Goal: Task Accomplishment & Management: Manage account settings

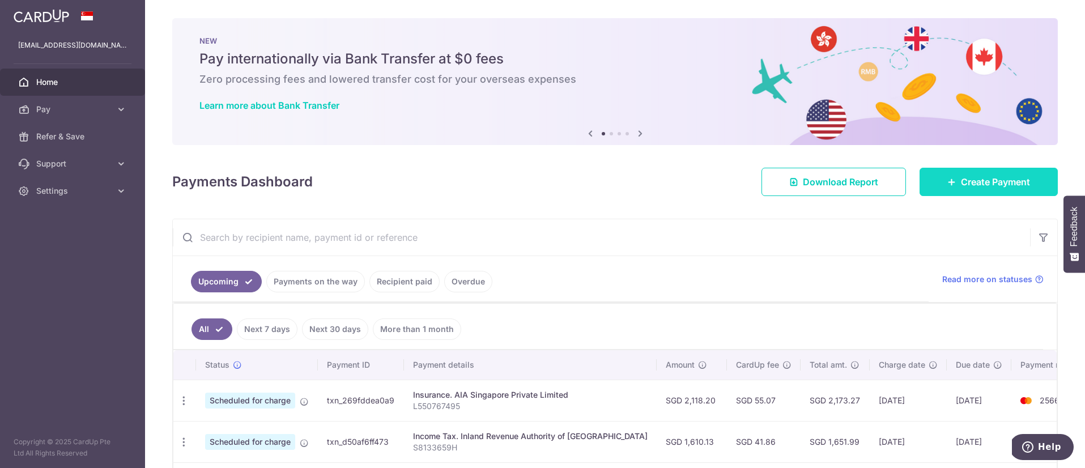
click at [948, 181] on icon at bounding box center [952, 181] width 9 height 9
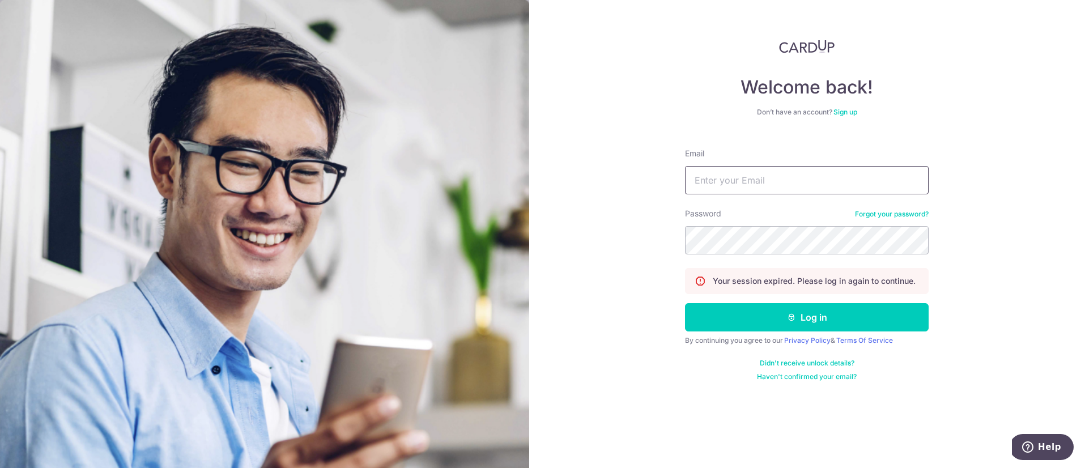
click at [852, 183] on input "Email" at bounding box center [807, 180] width 244 height 28
type input "macychiayc@gmail.com"
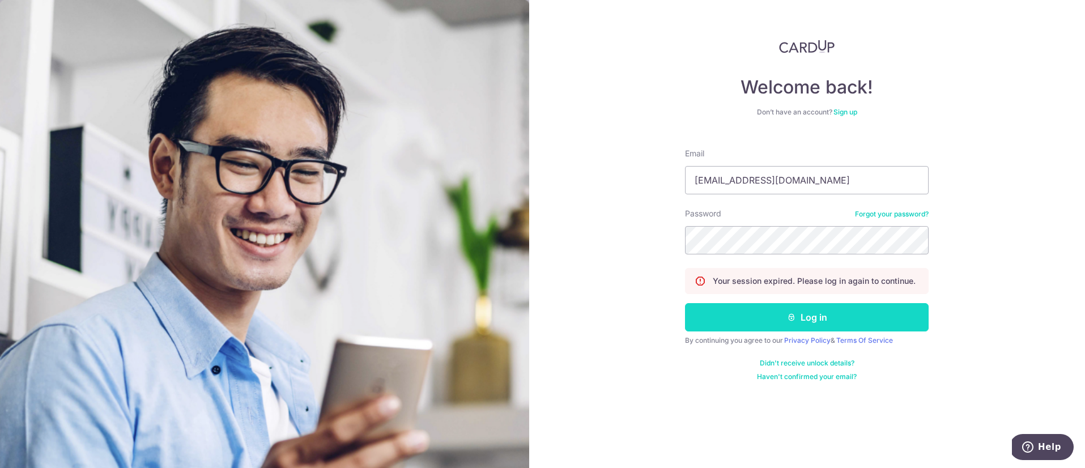
click at [811, 317] on button "Log in" at bounding box center [807, 317] width 244 height 28
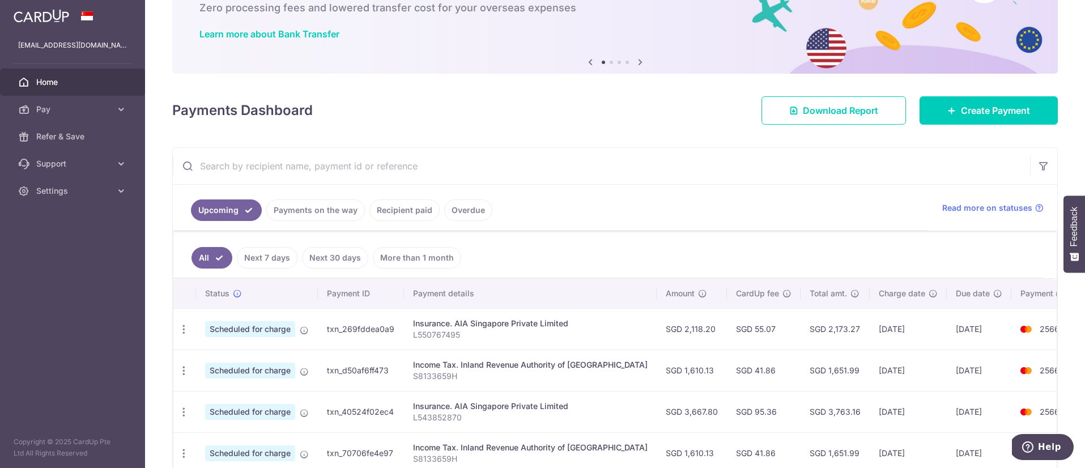
scroll to position [73, 0]
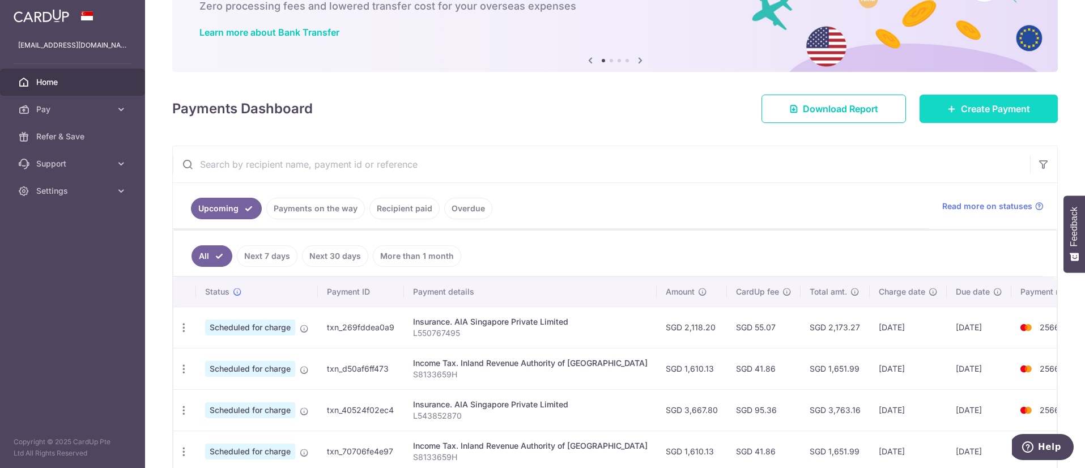
click at [988, 112] on span "Create Payment" at bounding box center [995, 109] width 69 height 14
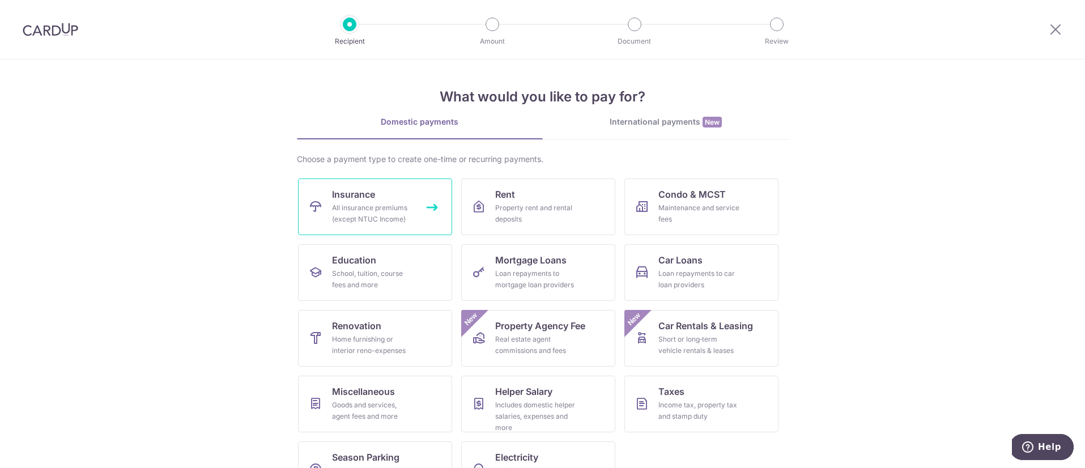
click at [399, 212] on div "All insurance premiums (except NTUC Income)" at bounding box center [373, 213] width 82 height 23
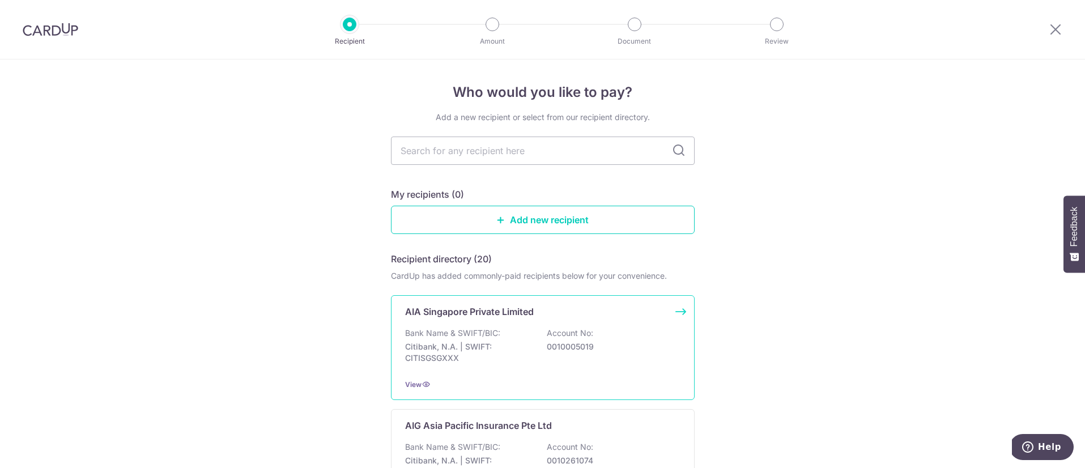
click at [524, 356] on p "Citibank, N.A. | SWIFT: CITISGSGXXX" at bounding box center [468, 352] width 127 height 23
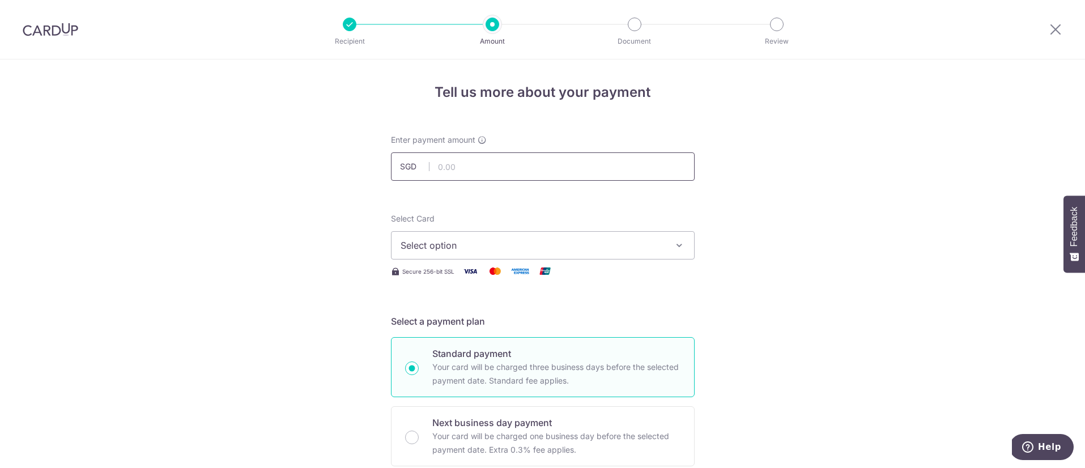
click at [541, 163] on input "text" at bounding box center [543, 166] width 304 height 28
type input "35,350.00"
click at [522, 246] on span "Select option" at bounding box center [533, 246] width 264 height 14
click at [485, 330] on span "**** 2566" at bounding box center [543, 327] width 285 height 14
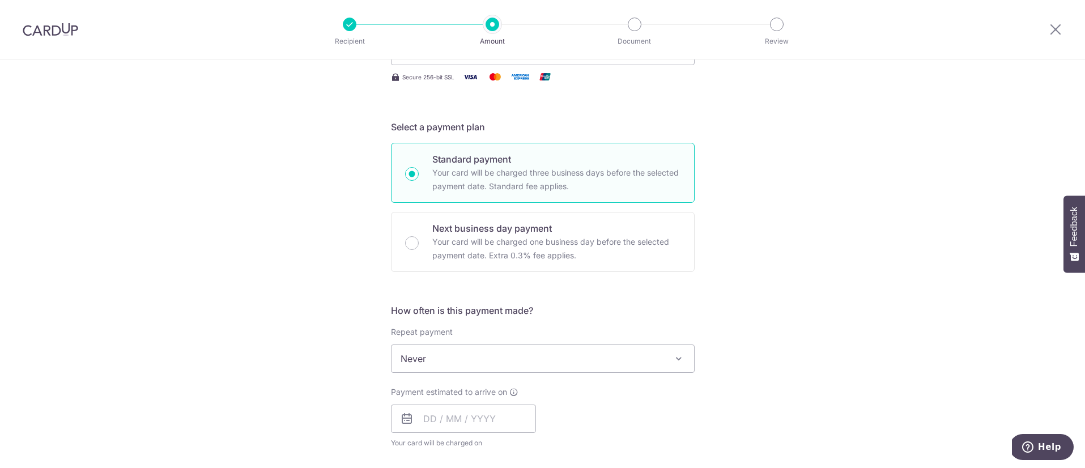
scroll to position [195, 0]
click at [624, 358] on span "Never" at bounding box center [543, 358] width 303 height 27
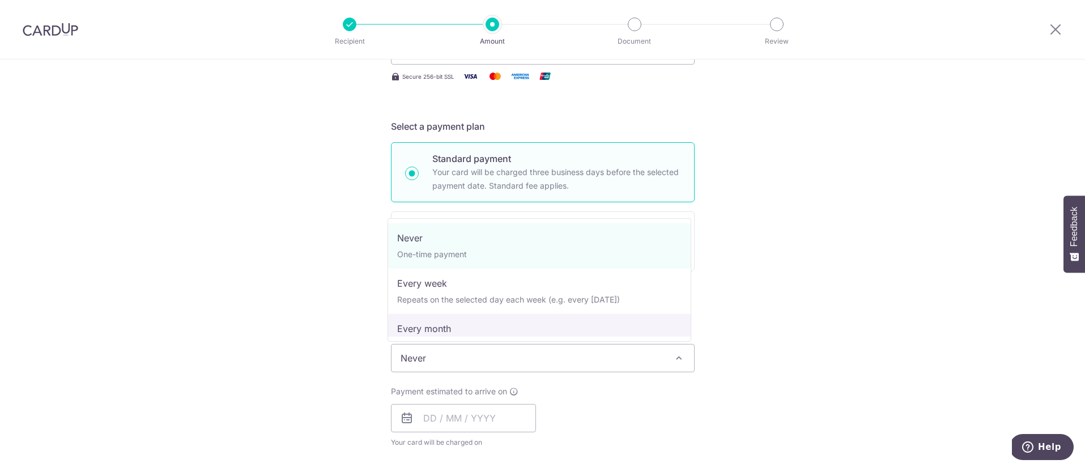
click at [750, 290] on div "Tell us more about your payment Enter payment amount SGD 35,350.00 35350.00 Sel…" at bounding box center [542, 377] width 1085 height 1025
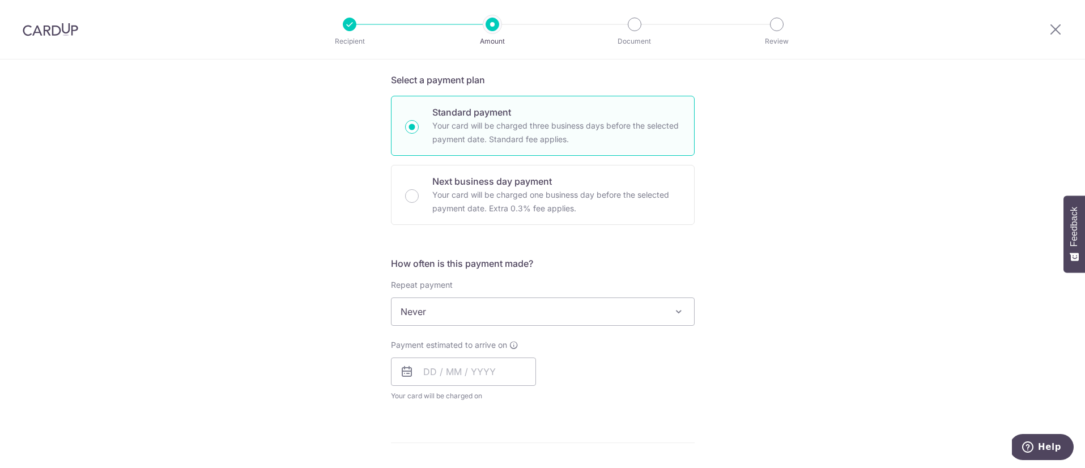
scroll to position [260, 0]
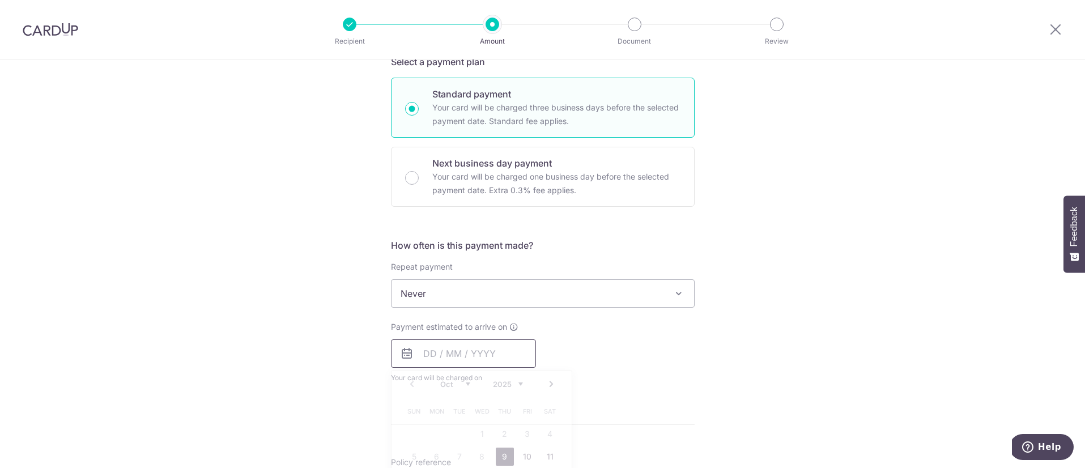
click at [447, 363] on input "text" at bounding box center [463, 354] width 145 height 28
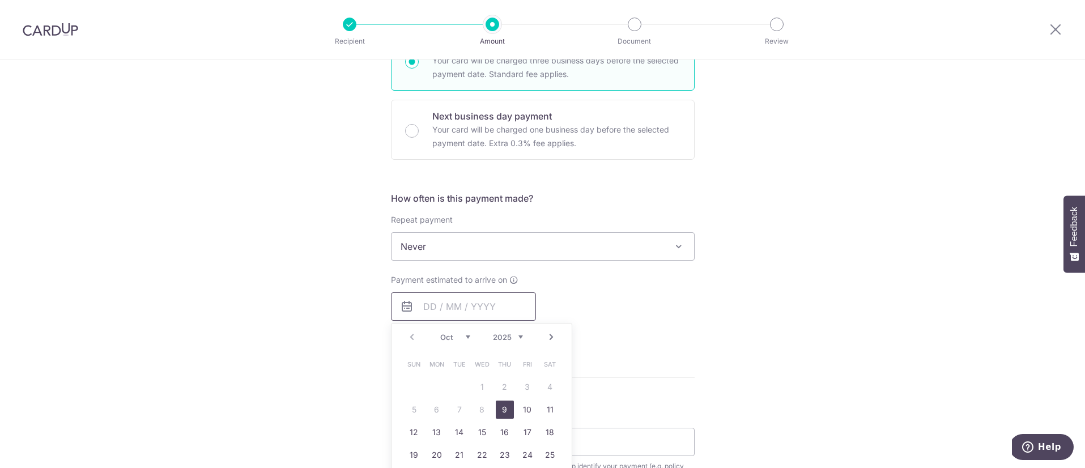
scroll to position [333, 0]
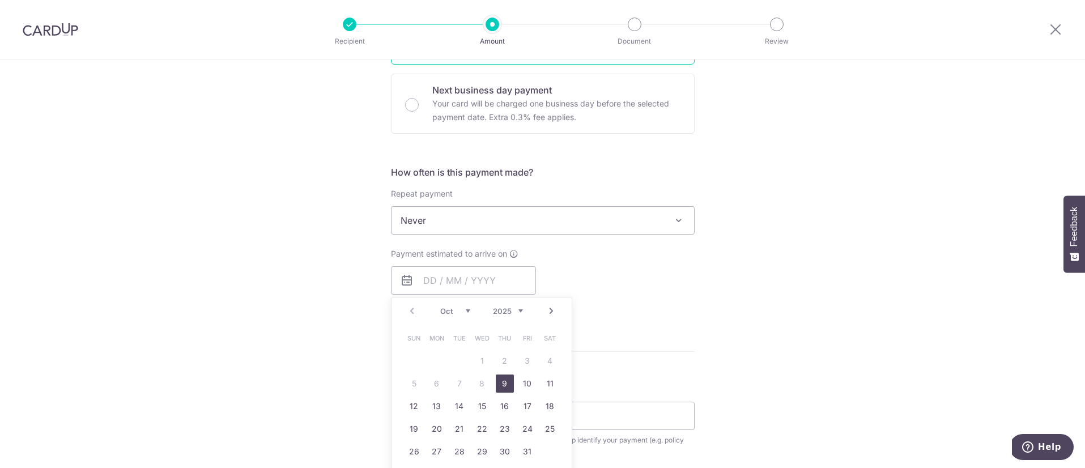
click at [501, 389] on link "9" at bounding box center [505, 384] width 18 height 18
type input "[DATE]"
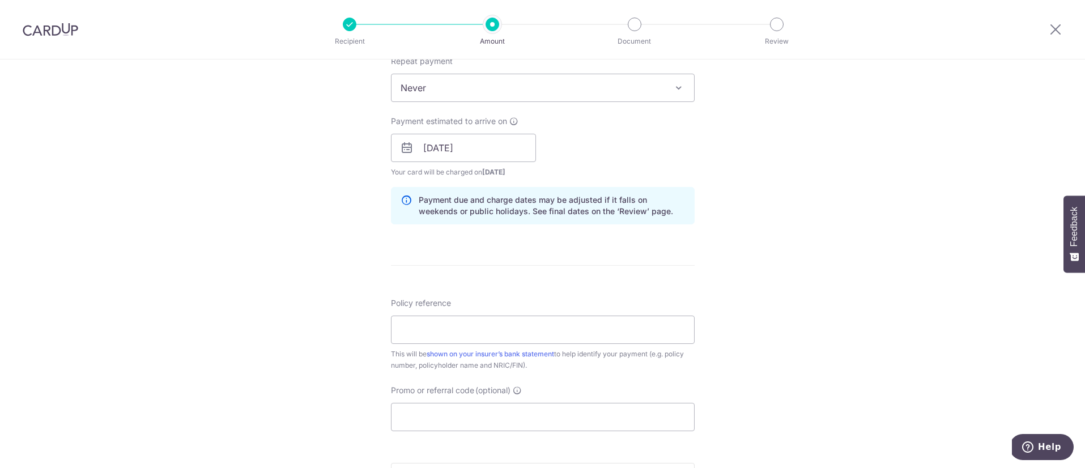
scroll to position [534, 0]
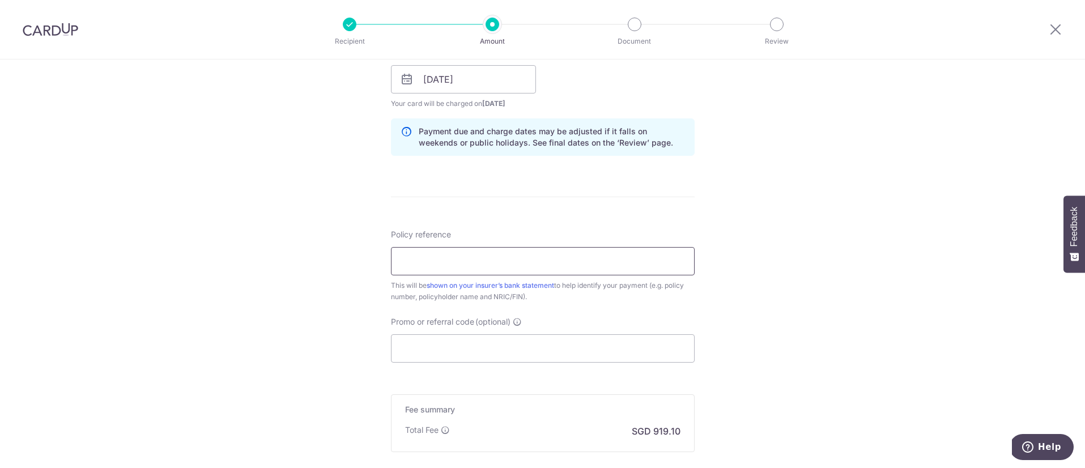
click at [600, 266] on input "Policy reference" at bounding box center [543, 261] width 304 height 28
type input "L550767482"
click at [620, 342] on input "Promo or referral code (optional)" at bounding box center [543, 348] width 304 height 28
paste input "OFF225"
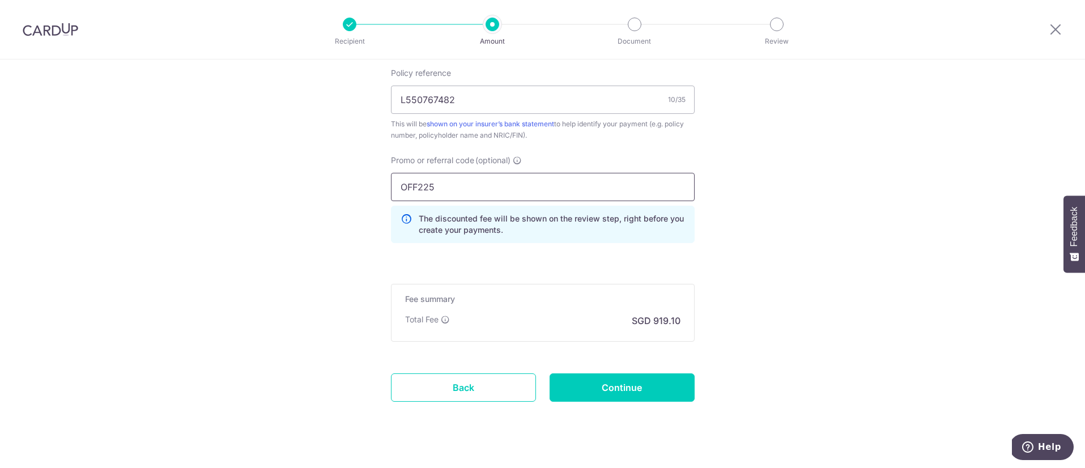
scroll to position [714, 0]
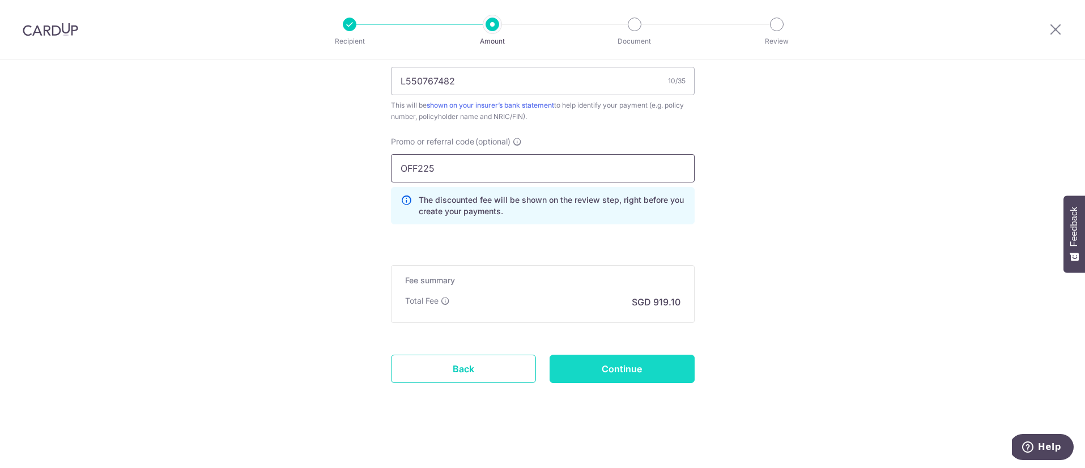
type input "OFF225"
click at [643, 377] on input "Continue" at bounding box center [622, 369] width 145 height 28
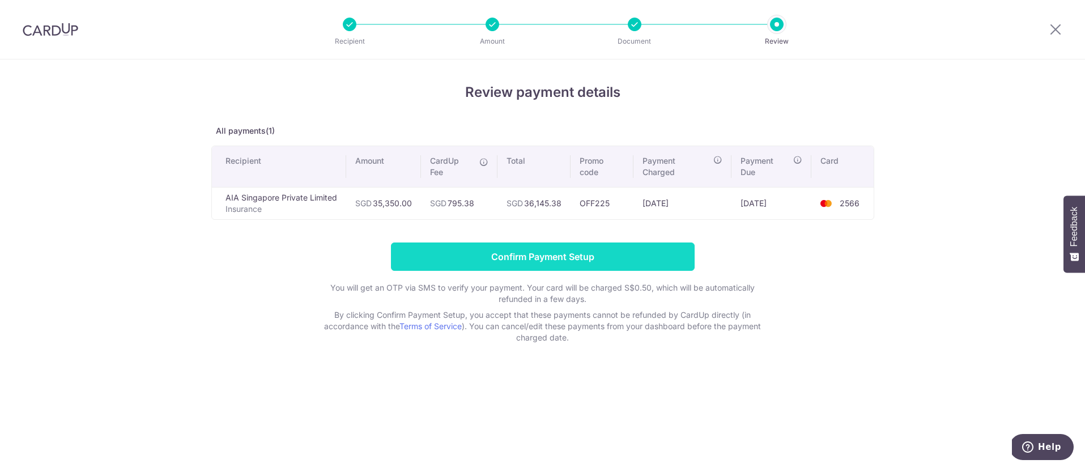
click at [579, 256] on input "Confirm Payment Setup" at bounding box center [543, 257] width 304 height 28
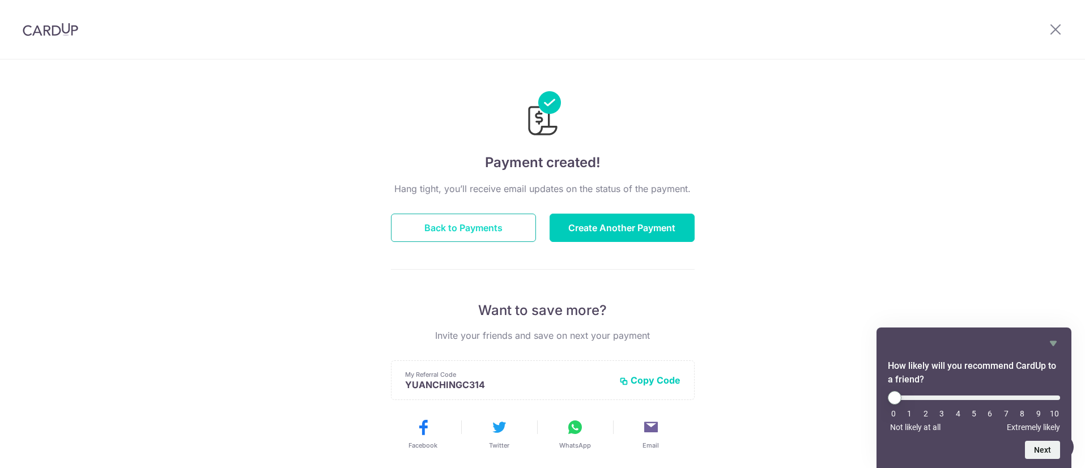
click at [495, 236] on button "Back to Payments" at bounding box center [463, 228] width 145 height 28
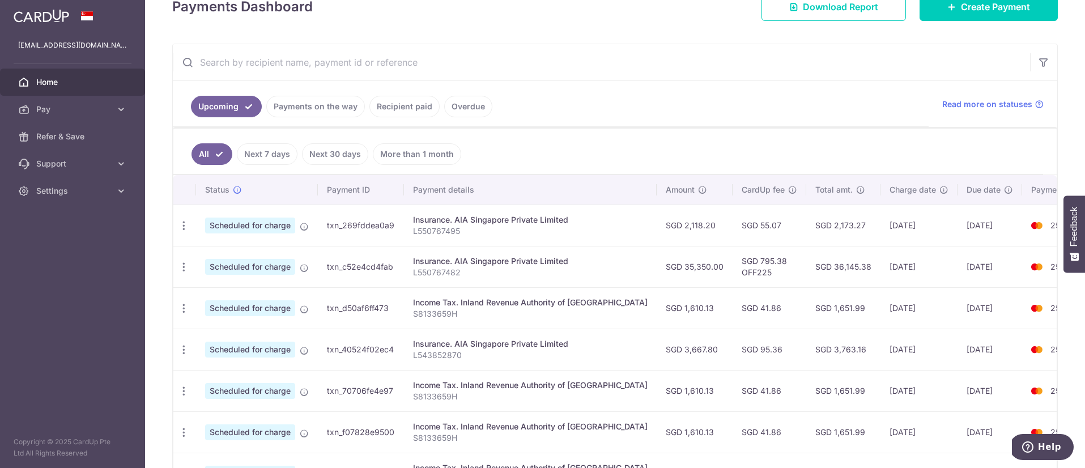
scroll to position [181, 0]
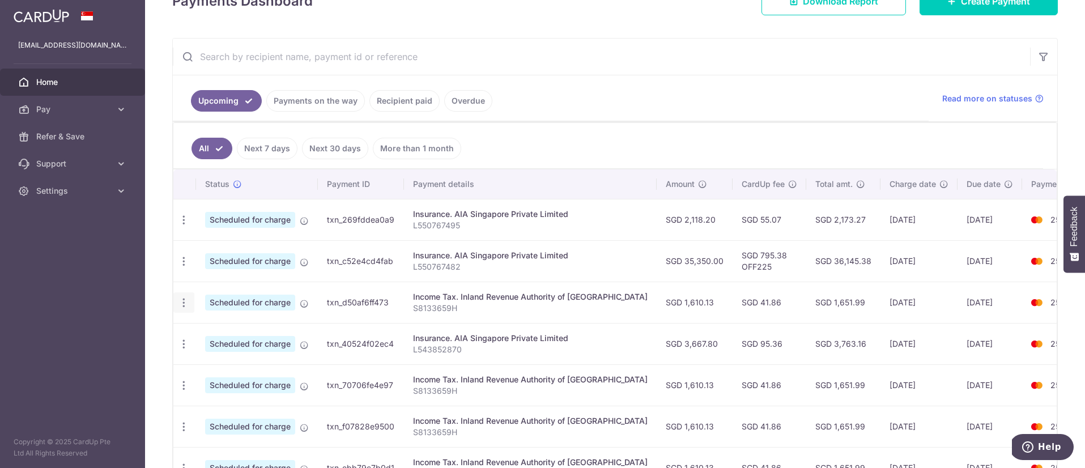
click at [185, 303] on icon "button" at bounding box center [184, 303] width 12 height 12
click at [235, 338] on span "Update payment" at bounding box center [244, 334] width 77 height 14
radio input "true"
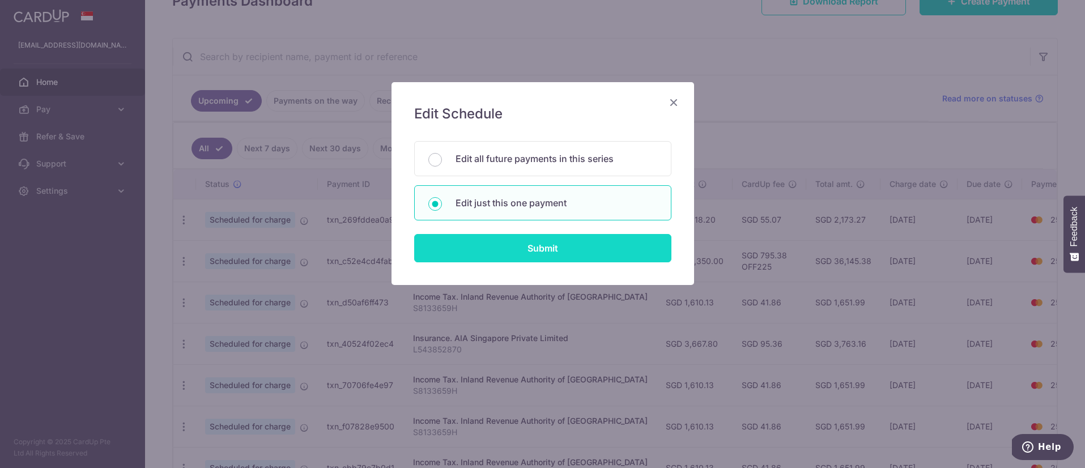
click at [595, 250] on input "Submit" at bounding box center [542, 248] width 257 height 28
radio input "true"
type input "1,610.13"
type input "[DATE]"
type input "S8133659H"
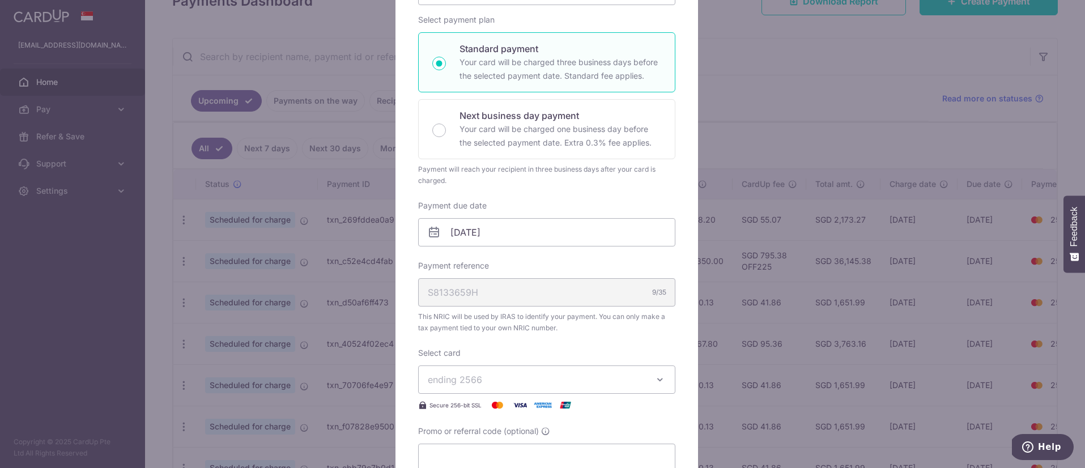
scroll to position [215, 0]
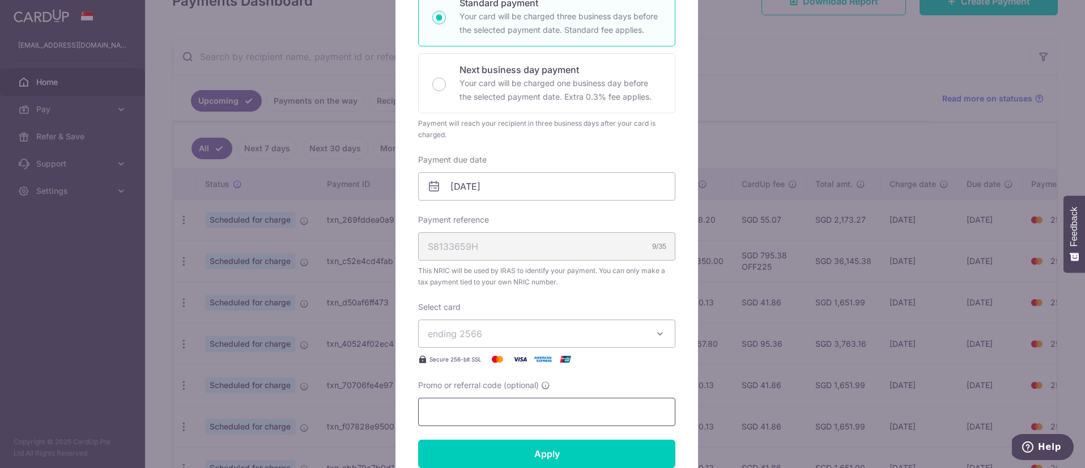
click at [513, 410] on input "Promo or referral code (optional)" at bounding box center [546, 412] width 257 height 28
paste input "REC185"
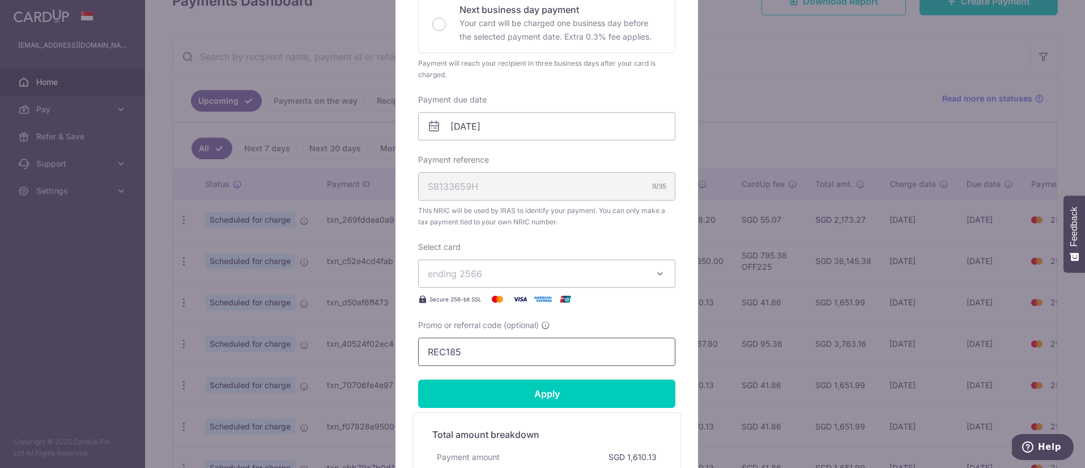
scroll to position [278, 0]
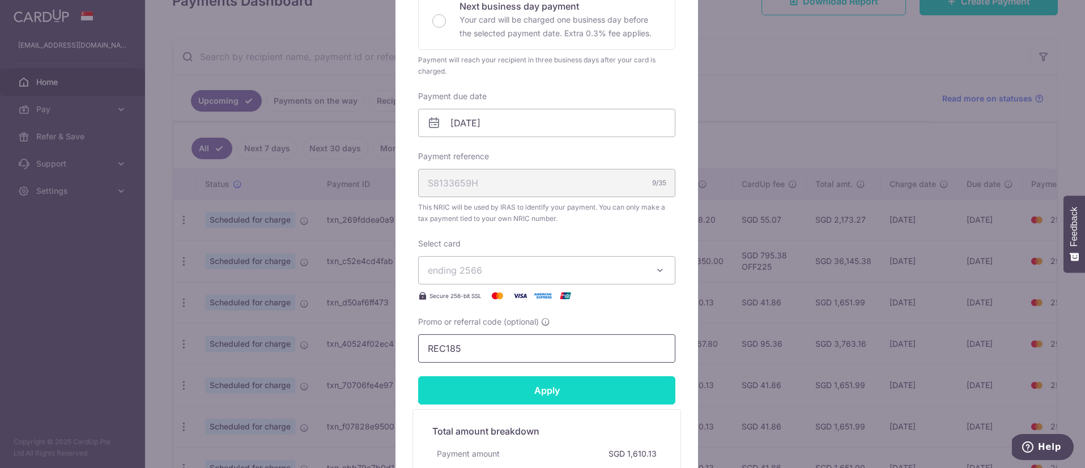
type input "REC185"
click at [519, 389] on input "Apply" at bounding box center [546, 390] width 257 height 28
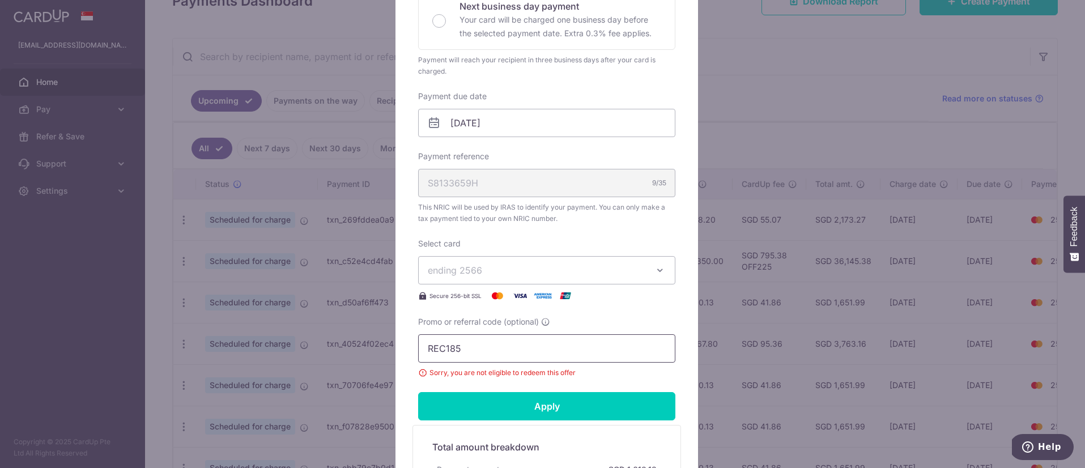
drag, startPoint x: 484, startPoint y: 349, endPoint x: 392, endPoint y: 343, distance: 92.6
click at [396, 343] on div "Edit payment By clicking apply, you will make changes to all payments to Inland…" at bounding box center [547, 189] width 303 height 770
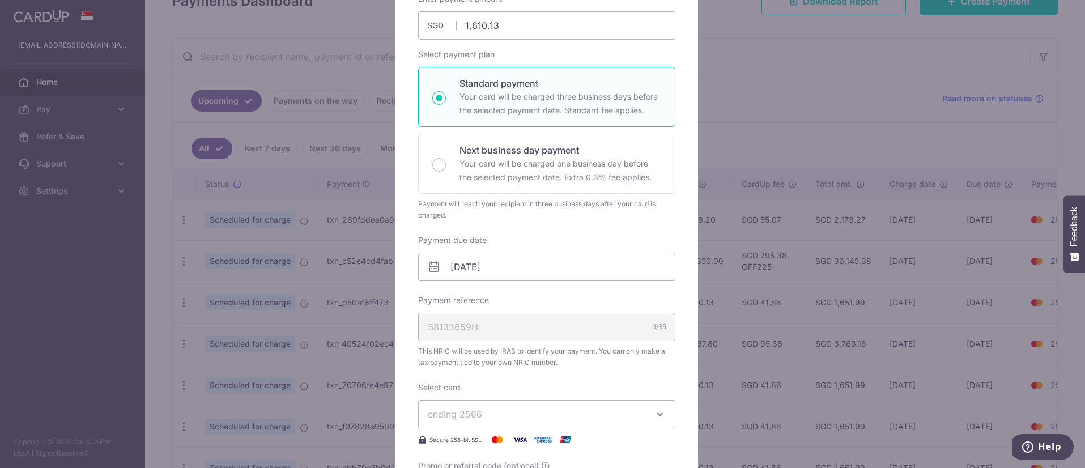
scroll to position [0, 0]
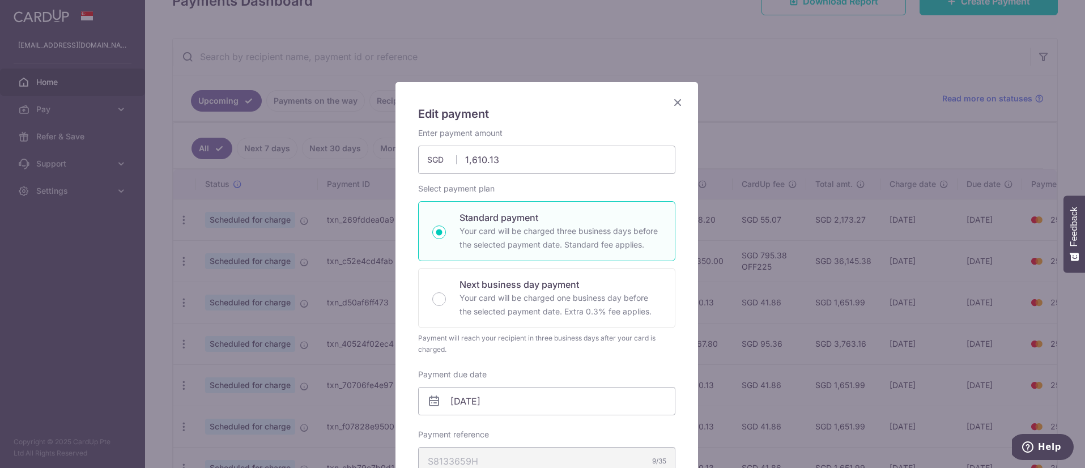
click at [678, 104] on icon "Close" at bounding box center [678, 102] width 14 height 14
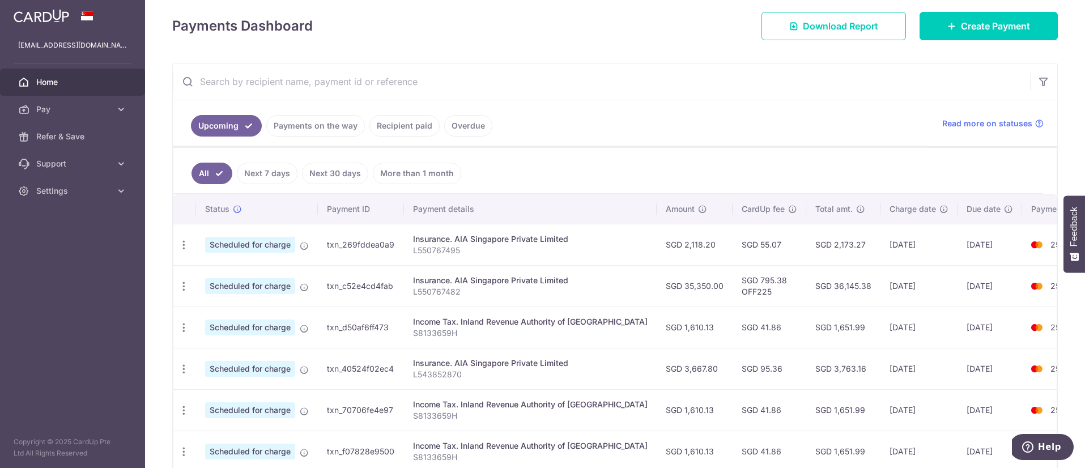
scroll to position [159, 0]
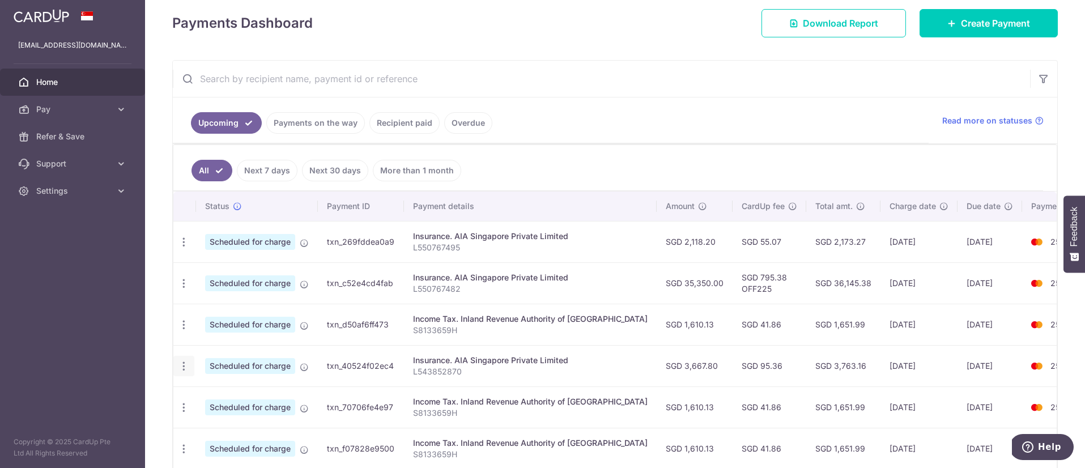
click at [183, 366] on icon "button" at bounding box center [184, 366] width 12 height 12
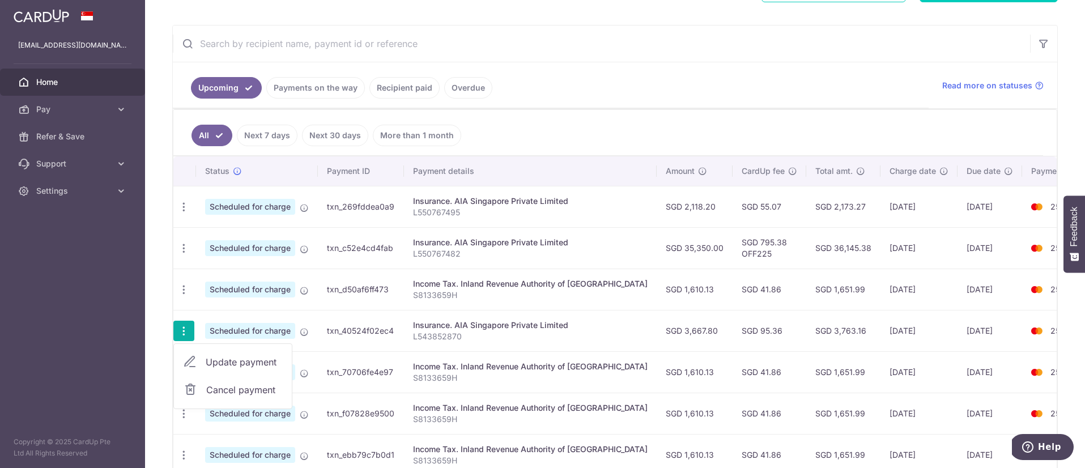
scroll to position [196, 0]
click at [265, 362] on span "Update payment" at bounding box center [244, 361] width 77 height 14
radio input "true"
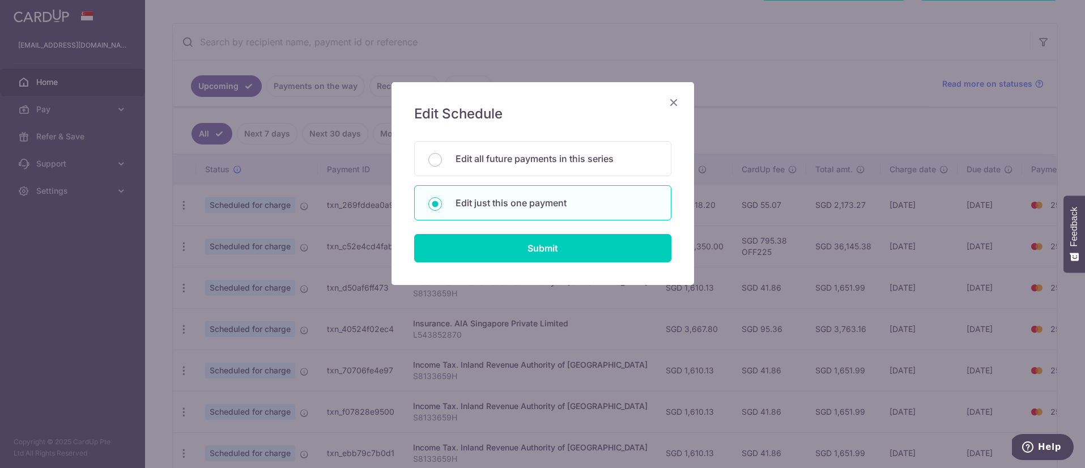
click at [676, 105] on icon "Close" at bounding box center [674, 102] width 14 height 14
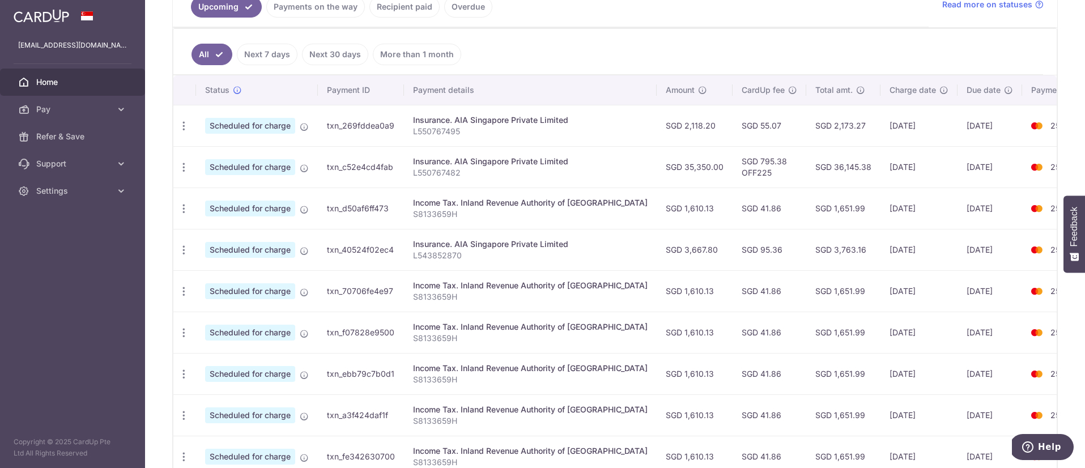
scroll to position [255, 0]
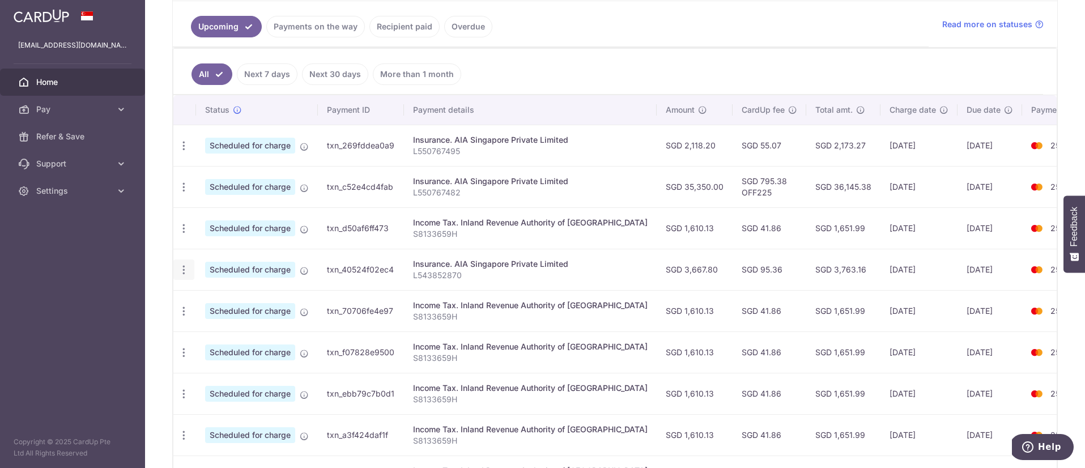
click at [181, 270] on icon "button" at bounding box center [184, 270] width 12 height 12
click at [225, 304] on span "Update payment" at bounding box center [244, 301] width 77 height 14
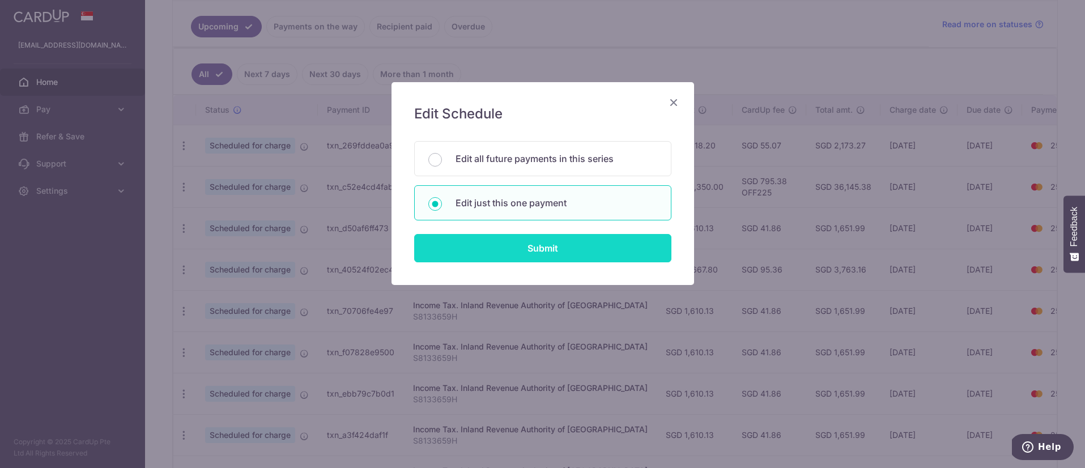
click at [509, 251] on input "Submit" at bounding box center [542, 248] width 257 height 28
radio input "true"
type input "3,667.80"
type input "17/10/2025"
type input "L543852870"
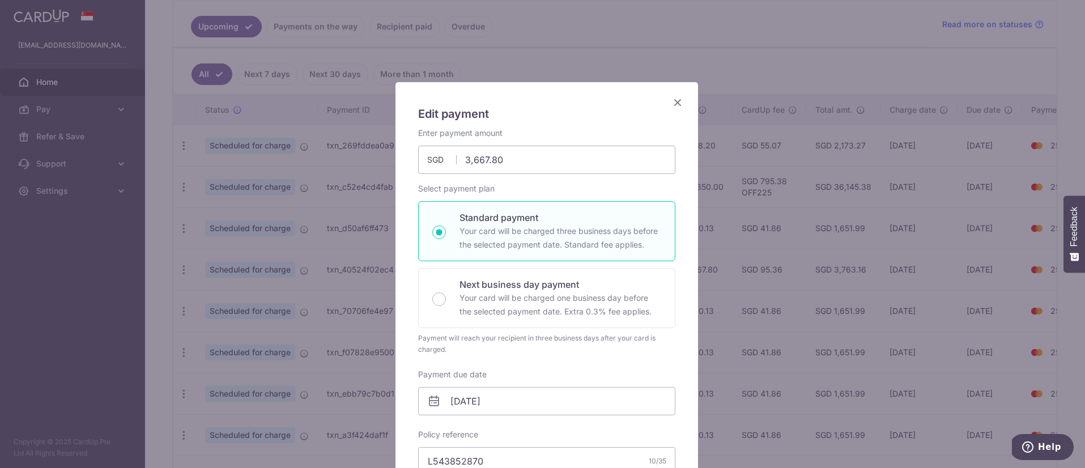
scroll to position [353, 0]
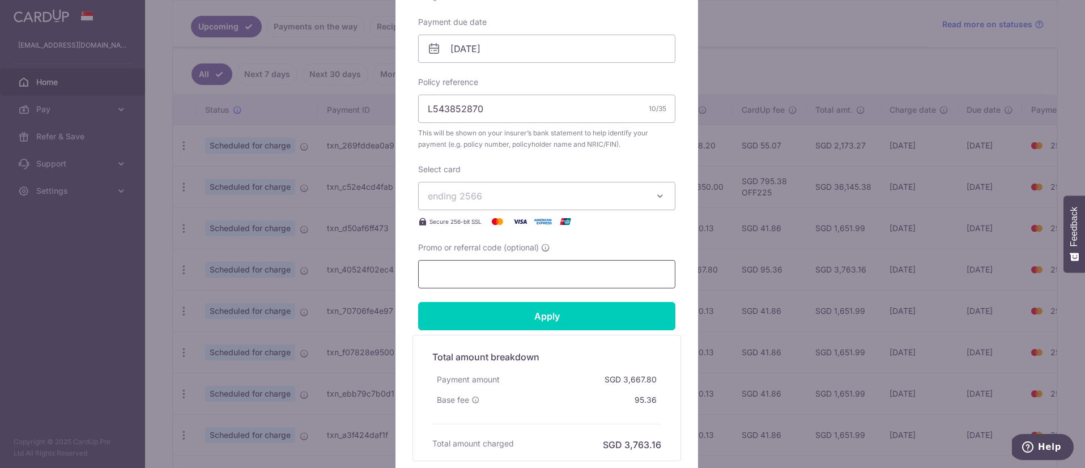
click at [480, 274] on input "Promo or referral code (optional)" at bounding box center [546, 274] width 257 height 28
paste input "REC185"
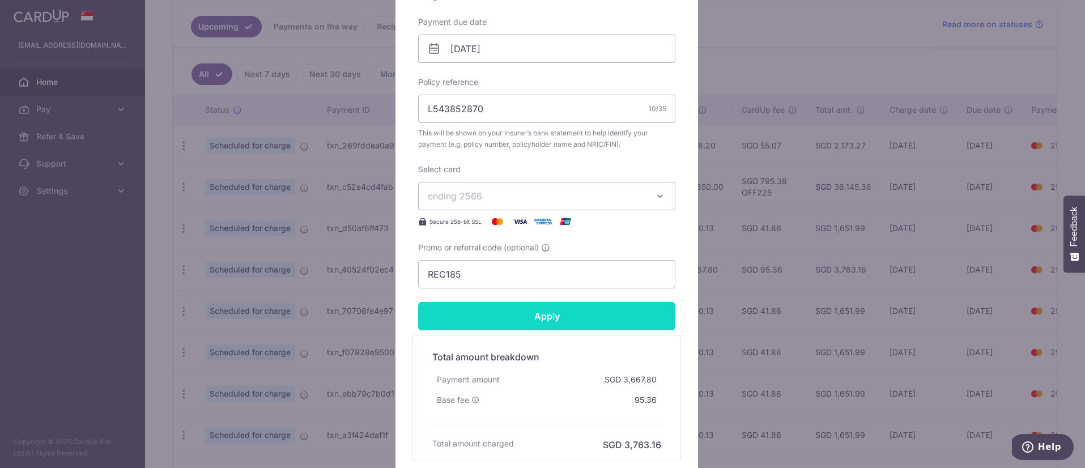
click at [549, 320] on input "Apply" at bounding box center [546, 316] width 257 height 28
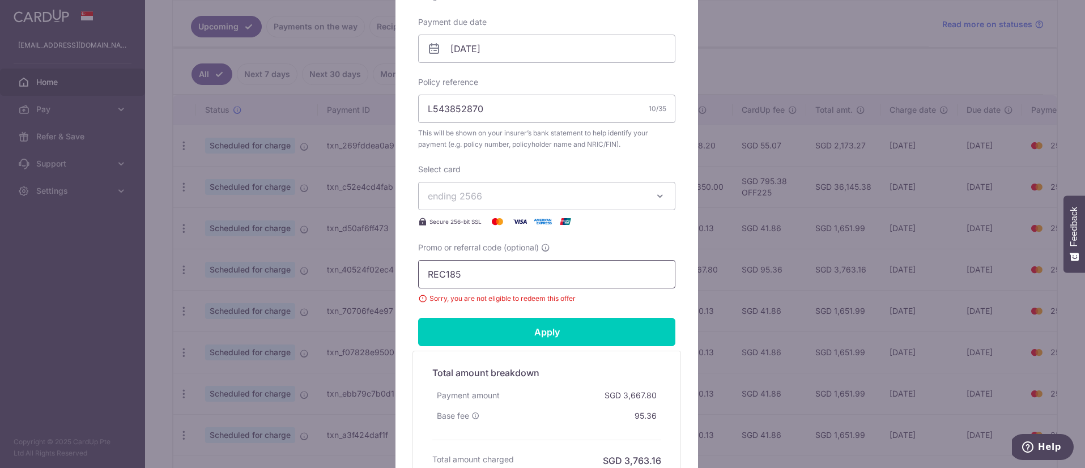
drag, startPoint x: 469, startPoint y: 277, endPoint x: 406, endPoint y: 273, distance: 63.1
click at [409, 273] on div "Edit payment By clicking apply, you will make changes to all payments to AIA Si…" at bounding box center [547, 115] width 303 height 770
type input "OFF225"
click at [489, 332] on input "Apply" at bounding box center [546, 332] width 257 height 28
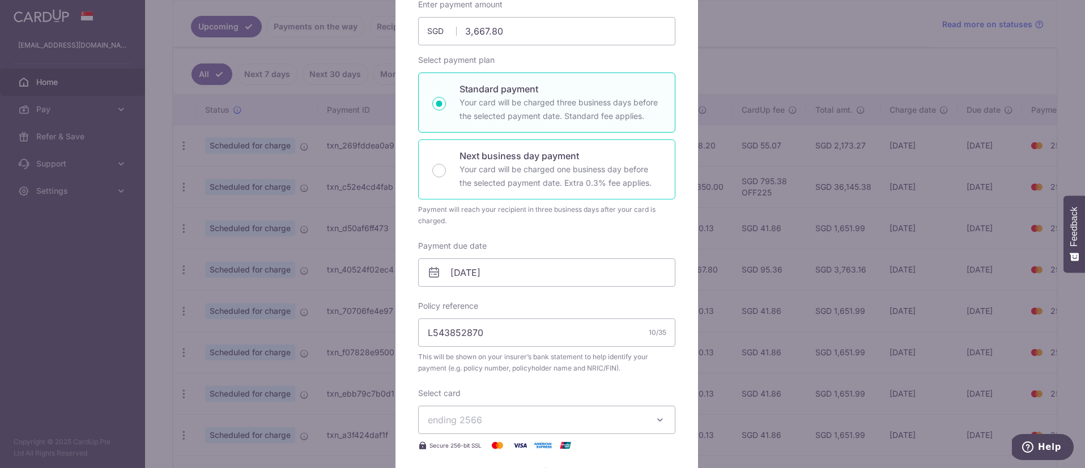
scroll to position [90, 0]
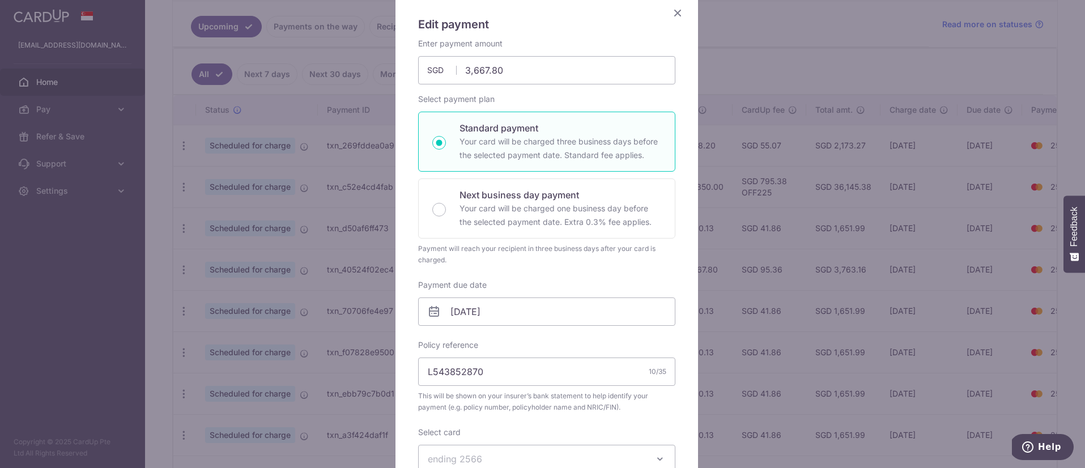
click at [673, 11] on icon "Close" at bounding box center [678, 13] width 14 height 14
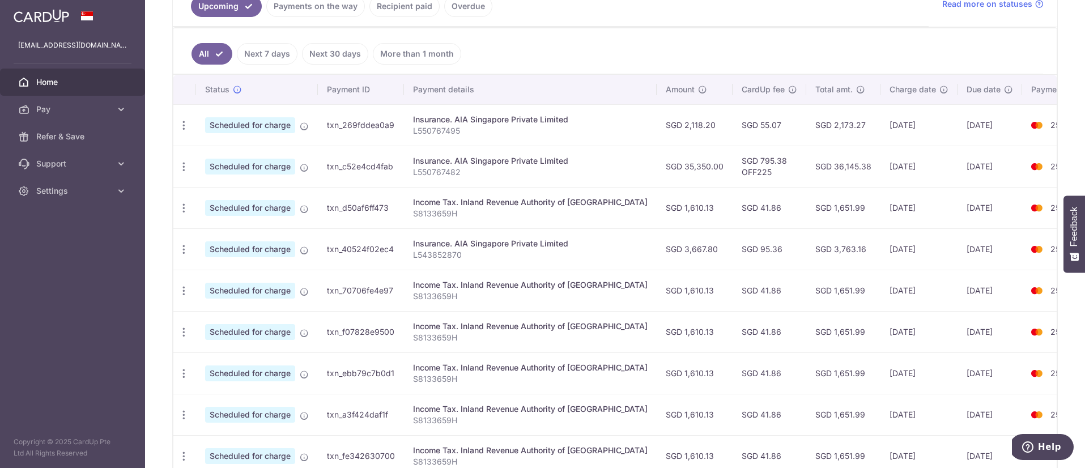
scroll to position [271, 0]
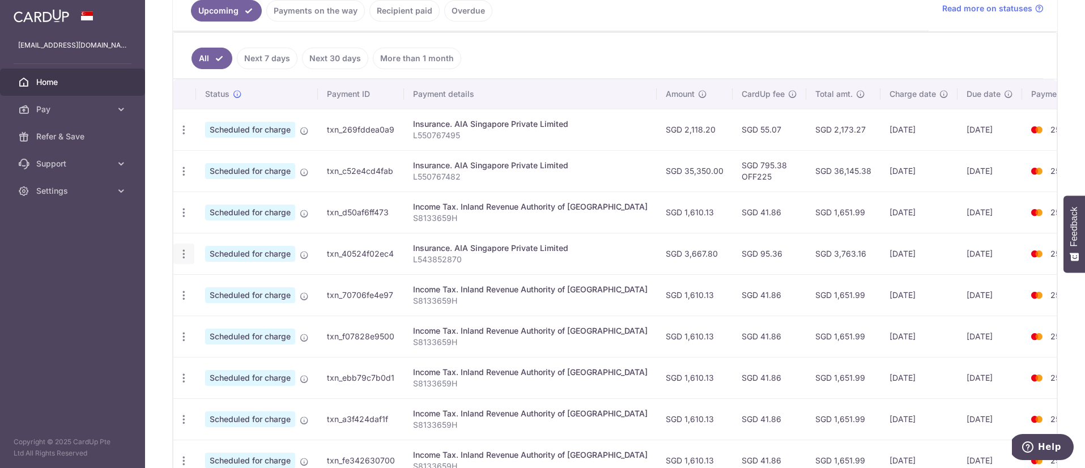
click at [190, 257] on div "Update payment Cancel payment" at bounding box center [183, 254] width 21 height 21
click at [181, 254] on icon "button" at bounding box center [184, 254] width 12 height 12
click at [232, 287] on span "Update payment" at bounding box center [244, 285] width 77 height 14
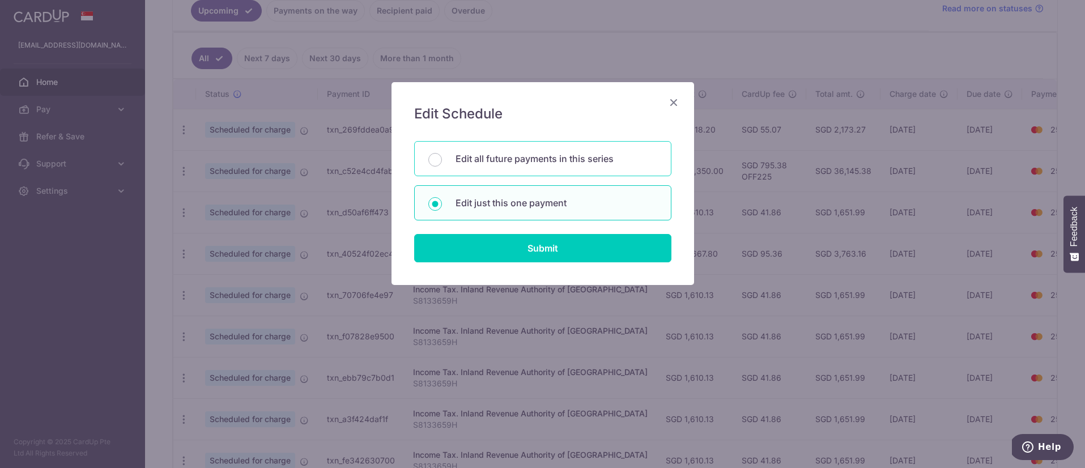
click at [553, 167] on div "Edit all future payments in this series" at bounding box center [542, 158] width 257 height 35
radio input "true"
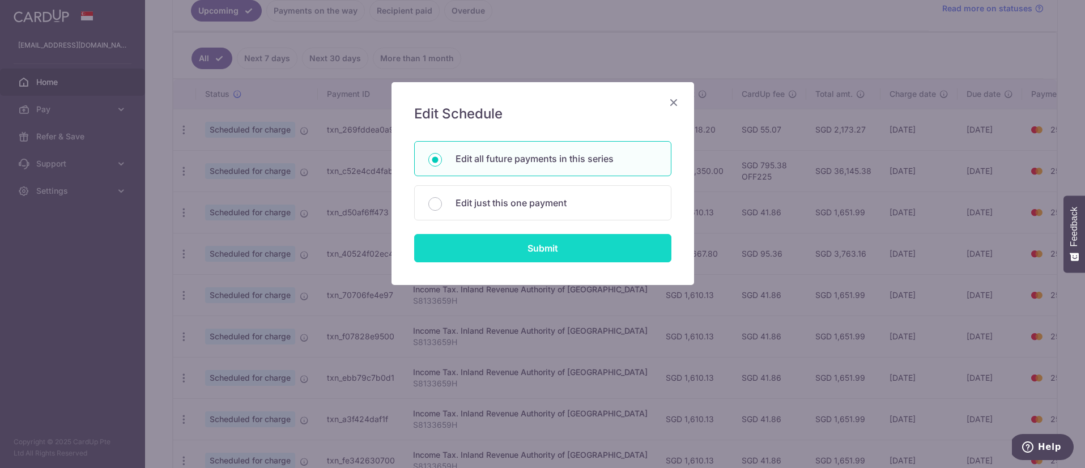
click at [550, 252] on input "Submit" at bounding box center [542, 248] width 257 height 28
radio input "true"
type input "3,667.80"
type input "L543852870"
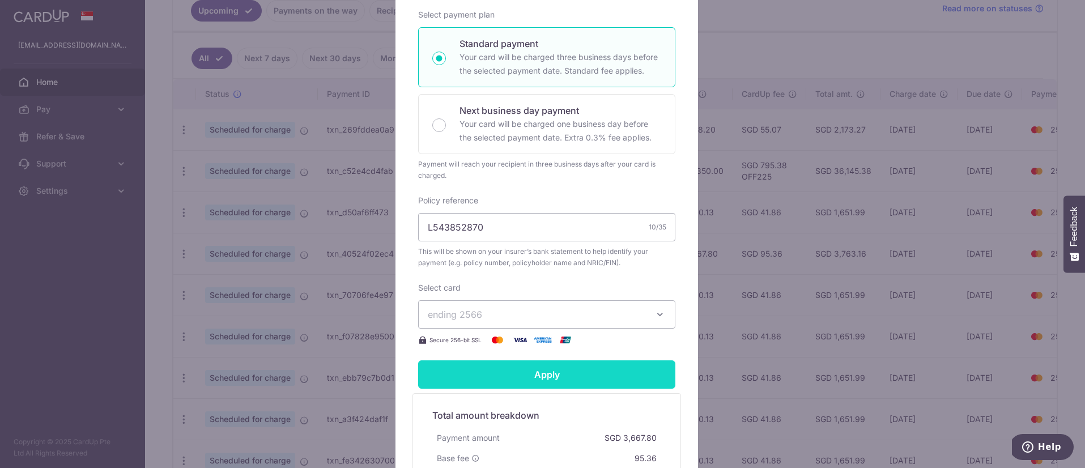
scroll to position [287, 0]
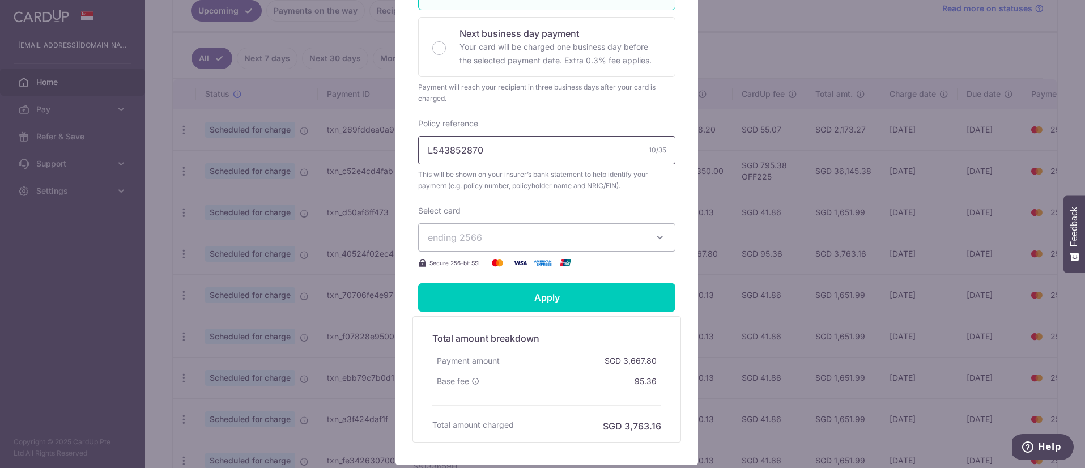
drag, startPoint x: 486, startPoint y: 163, endPoint x: 415, endPoint y: 164, distance: 70.9
click at [418, 164] on input "L543852870" at bounding box center [546, 150] width 257 height 28
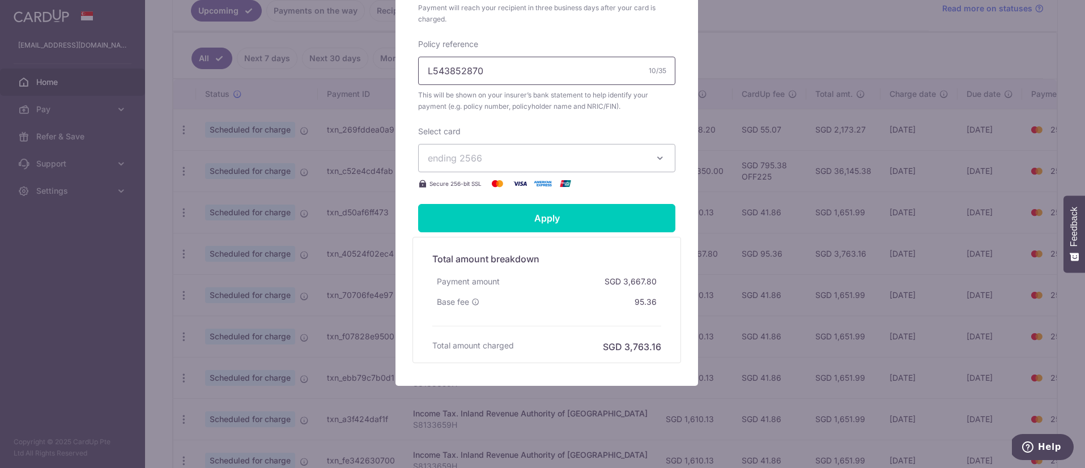
scroll to position [0, 0]
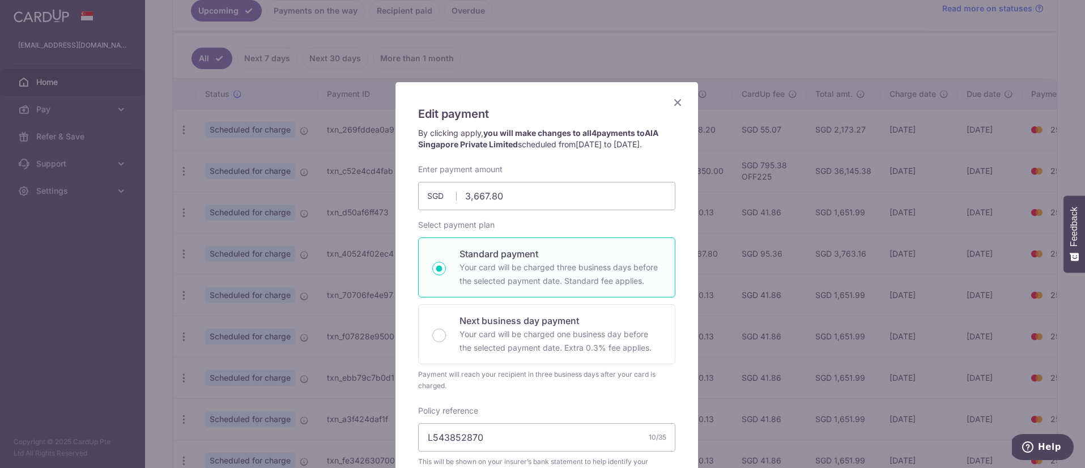
click at [671, 105] on icon "Close" at bounding box center [678, 102] width 14 height 14
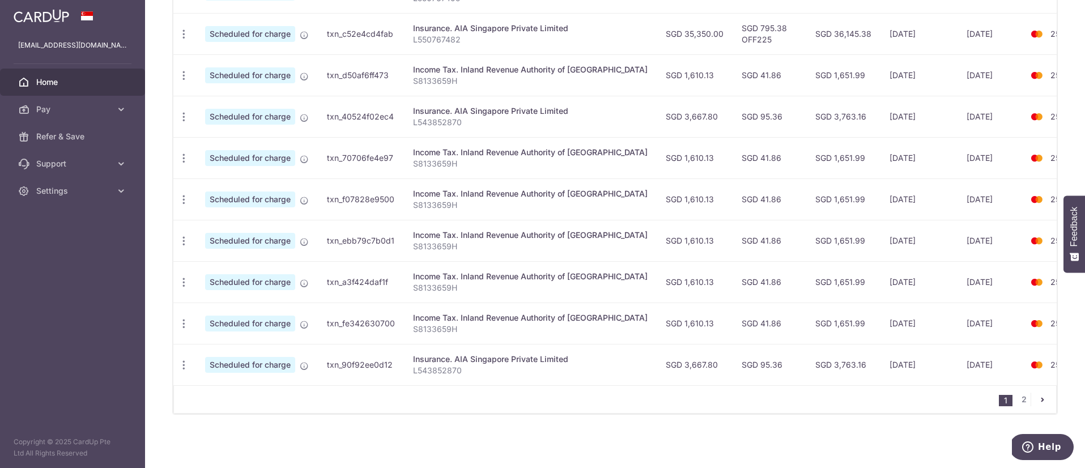
scroll to position [414, 0]
click at [1019, 398] on link "2" at bounding box center [1024, 400] width 14 height 14
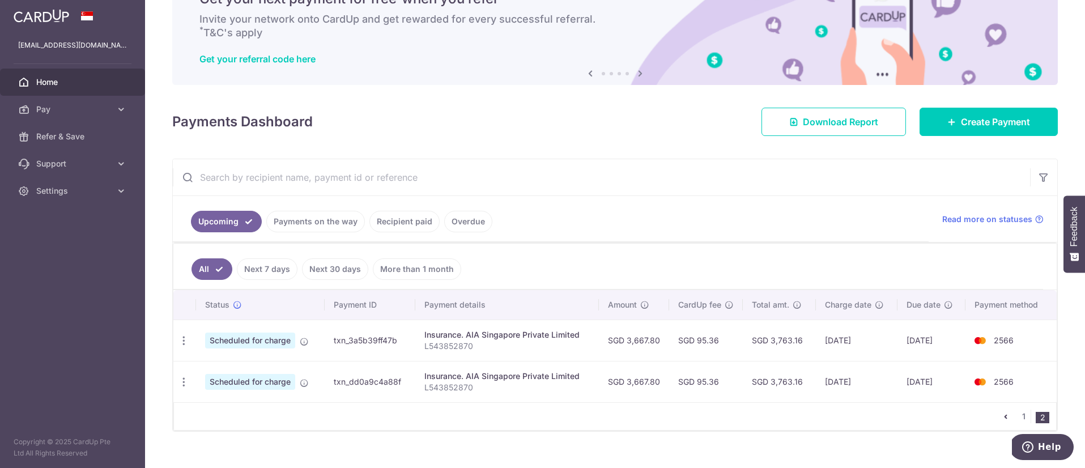
scroll to position [77, 0]
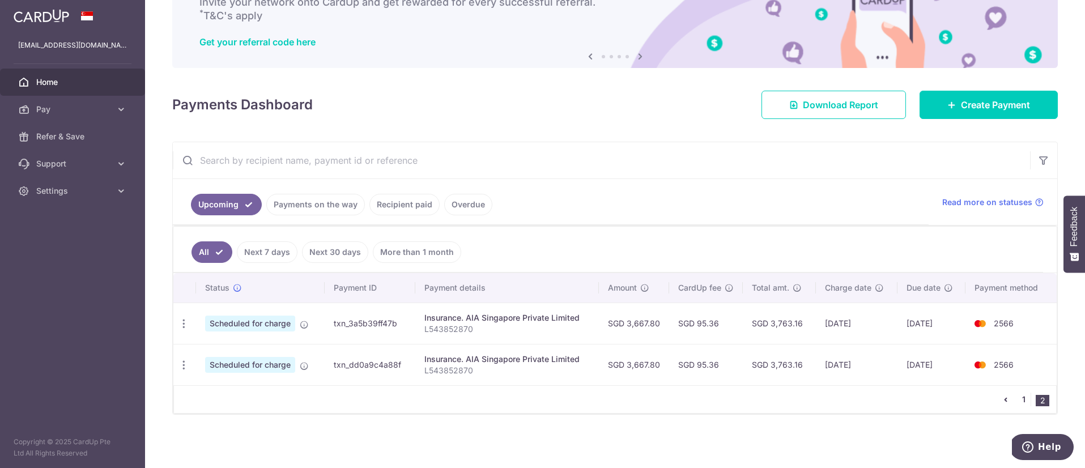
click at [1019, 403] on link "1" at bounding box center [1024, 400] width 14 height 14
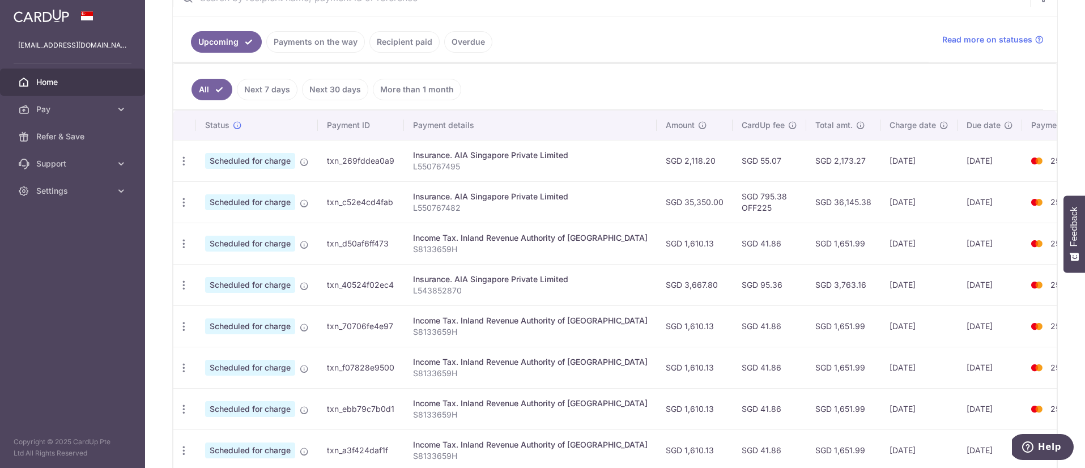
scroll to position [316, 0]
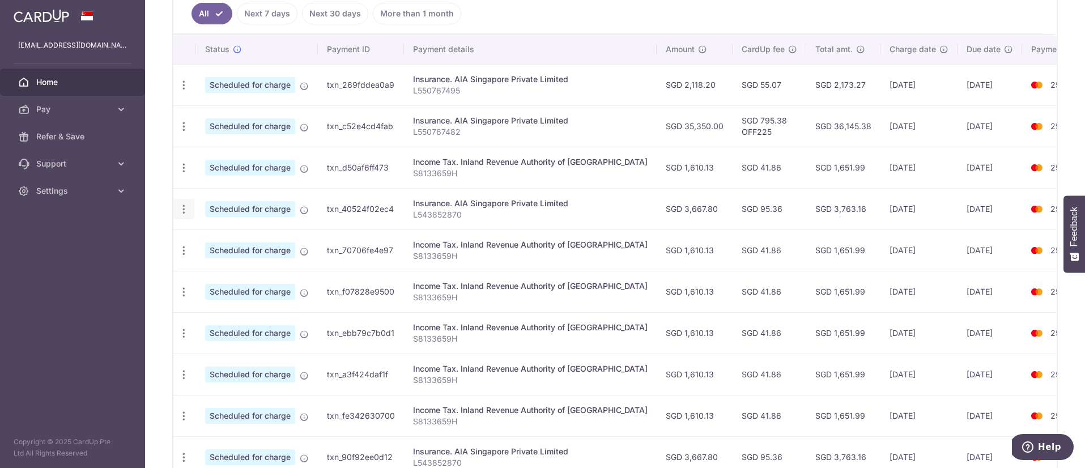
click at [182, 207] on icon "button" at bounding box center [184, 209] width 12 height 12
click at [243, 273] on span "Cancel payment" at bounding box center [244, 268] width 76 height 14
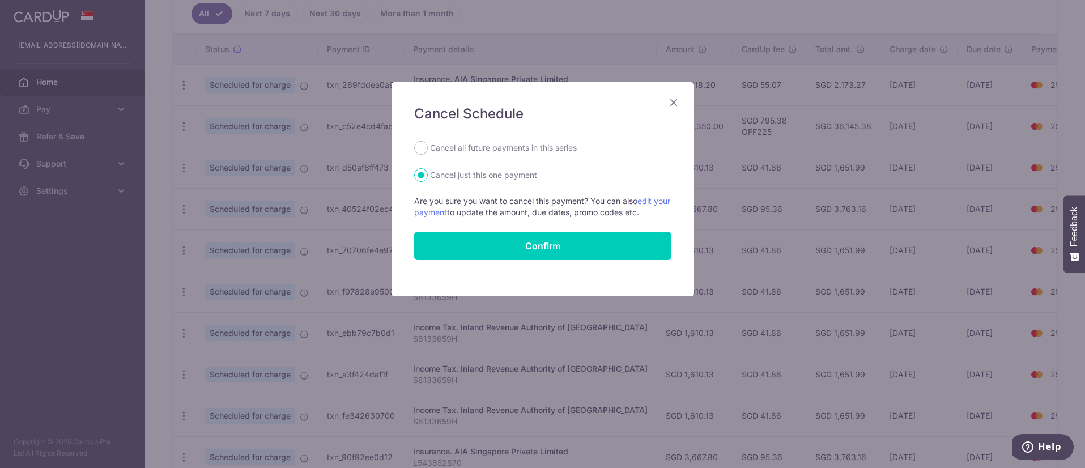
click at [519, 147] on label "Cancel all future payments in this series" at bounding box center [503, 148] width 147 height 14
click at [428, 147] on input "Cancel all future payments in this series" at bounding box center [421, 148] width 14 height 14
radio input "true"
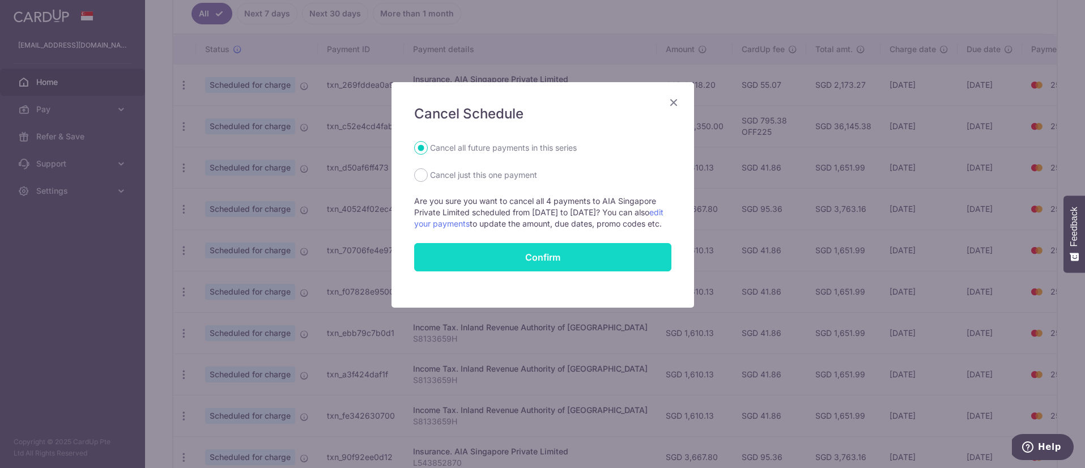
click at [544, 267] on button "Confirm" at bounding box center [542, 257] width 257 height 28
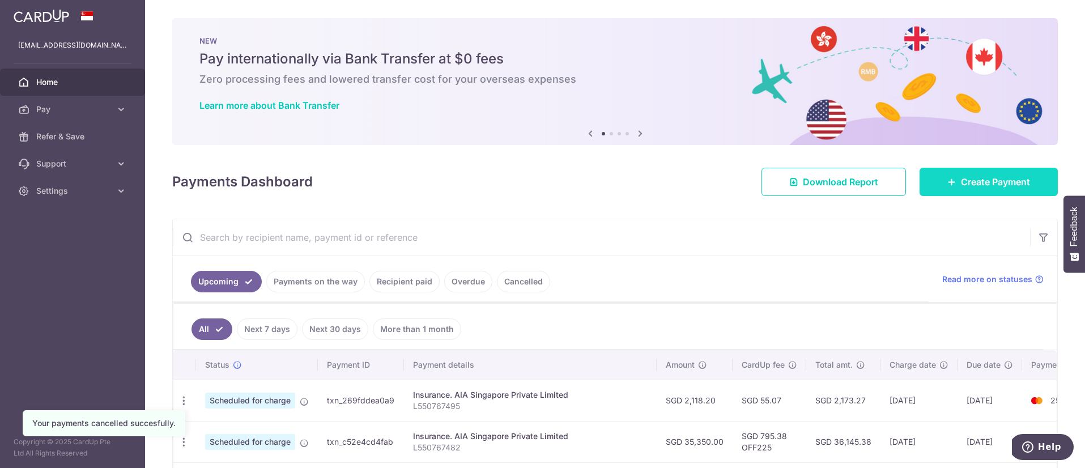
click at [948, 179] on icon at bounding box center [952, 181] width 9 height 9
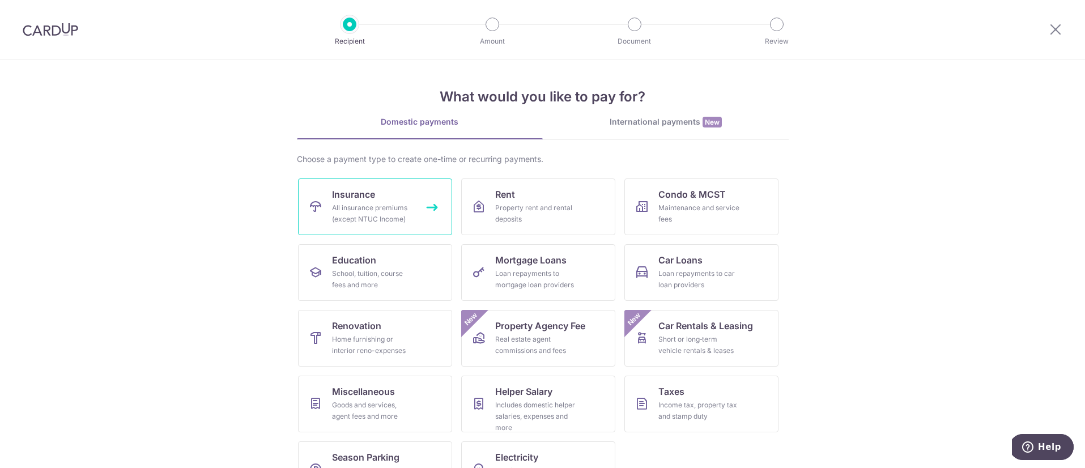
click at [384, 210] on div "All insurance premiums (except NTUC Income)" at bounding box center [373, 213] width 82 height 23
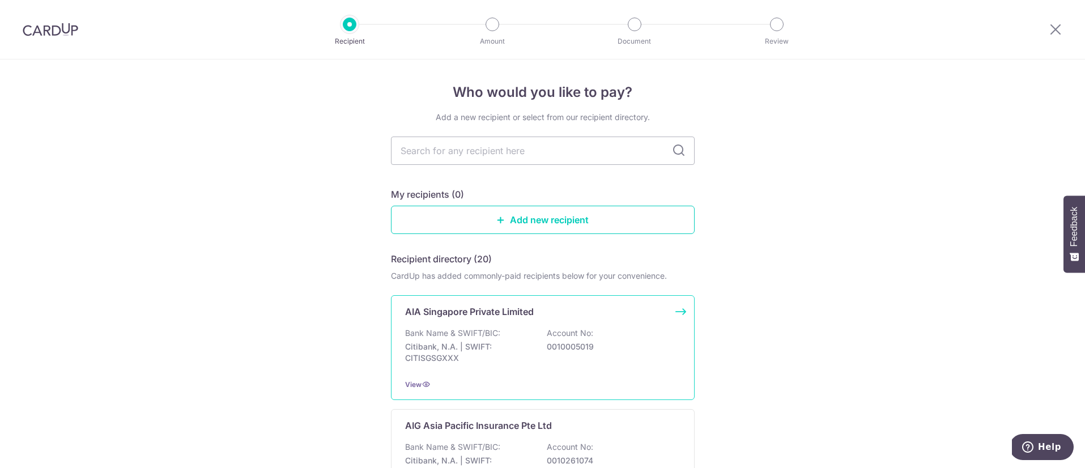
click at [527, 358] on p "Citibank, N.A. | SWIFT: CITISGSGXXX" at bounding box center [468, 352] width 127 height 23
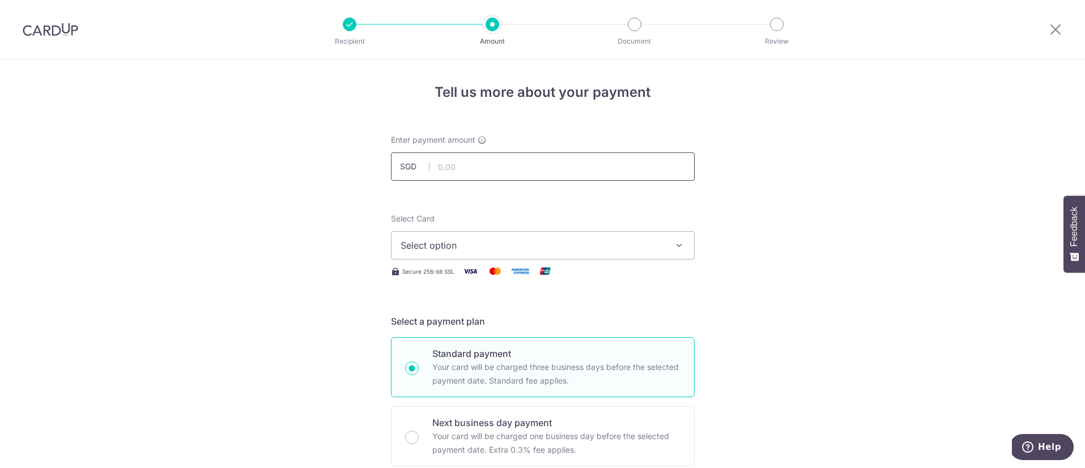
click at [482, 166] on input "text" at bounding box center [543, 166] width 304 height 28
type input "3,667.80"
click at [523, 237] on button "Select option" at bounding box center [543, 245] width 304 height 28
click at [468, 333] on link "**** 2566" at bounding box center [543, 326] width 303 height 27
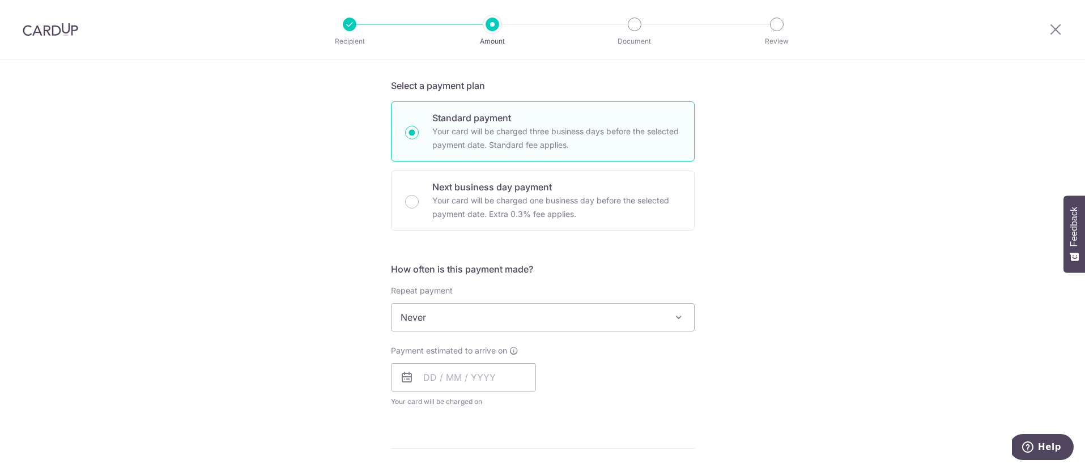
scroll to position [271, 0]
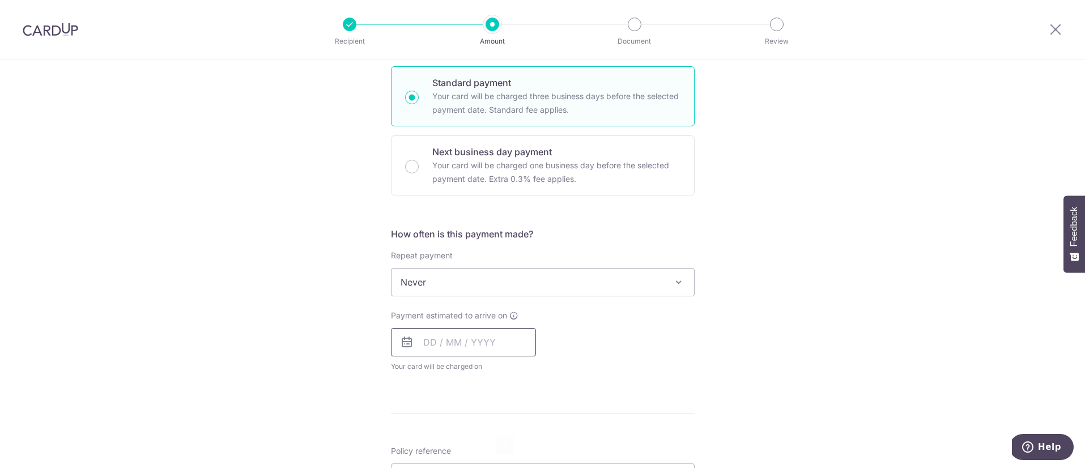
click at [421, 344] on input "text" at bounding box center [463, 342] width 145 height 28
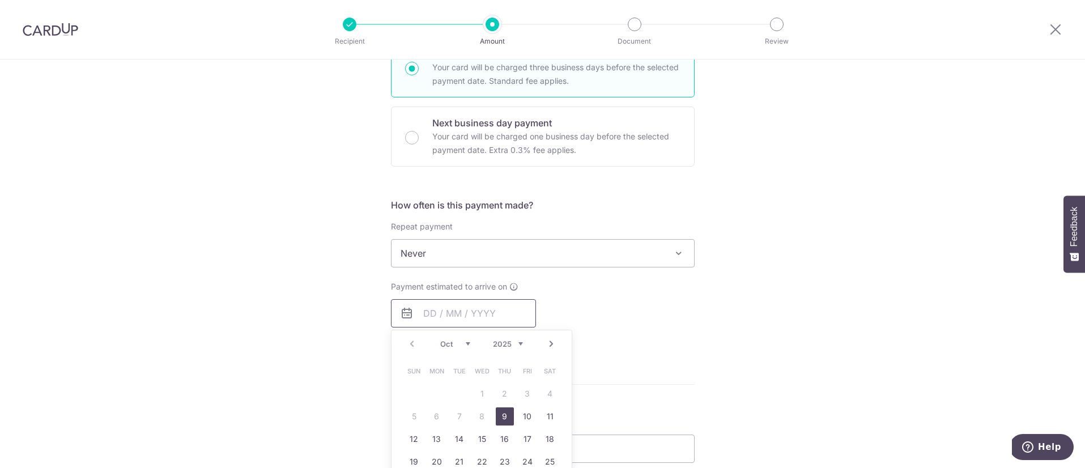
scroll to position [397, 0]
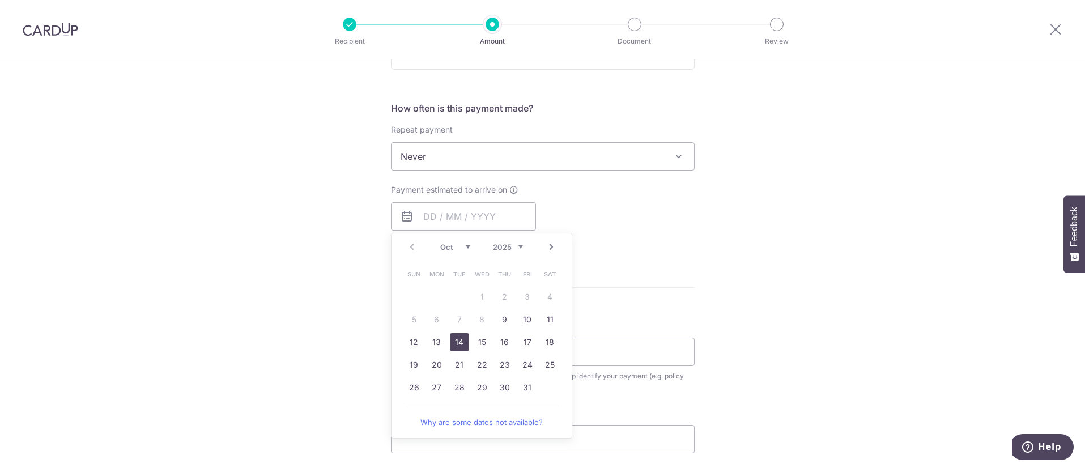
click at [451, 346] on link "14" at bounding box center [460, 342] width 18 height 18
type input "14/10/2025"
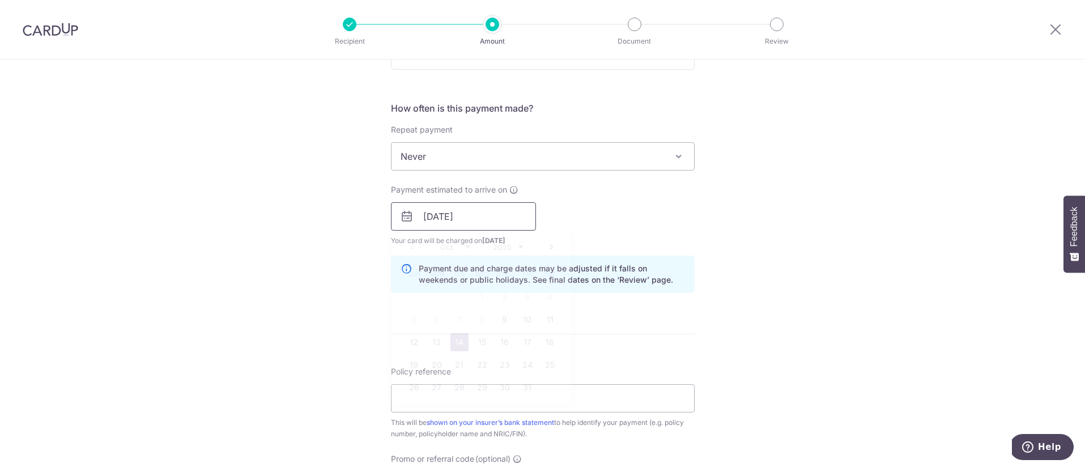
click at [477, 227] on input "14/10/2025" at bounding box center [463, 216] width 145 height 28
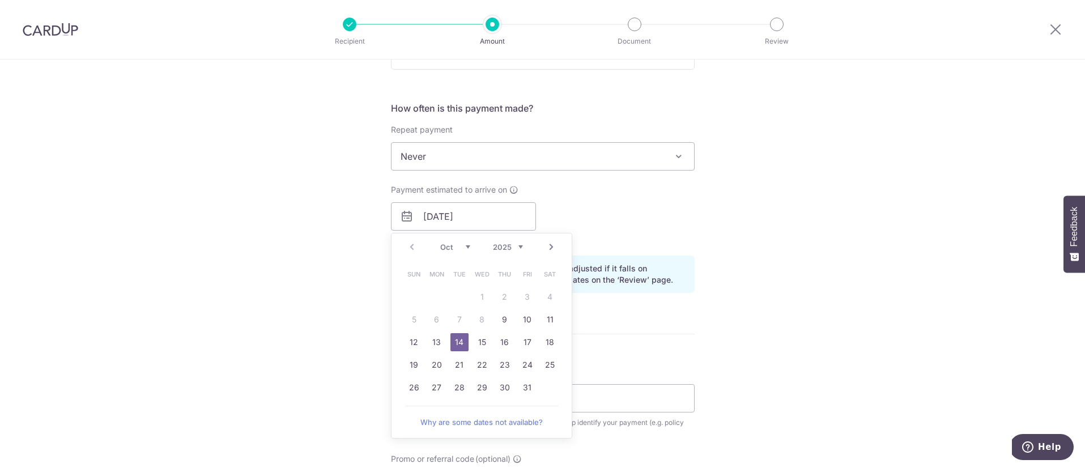
click at [720, 243] on div "Tell us more about your payment Enter payment amount SGD 3,667.80 3667.80 Selec…" at bounding box center [542, 199] width 1085 height 1072
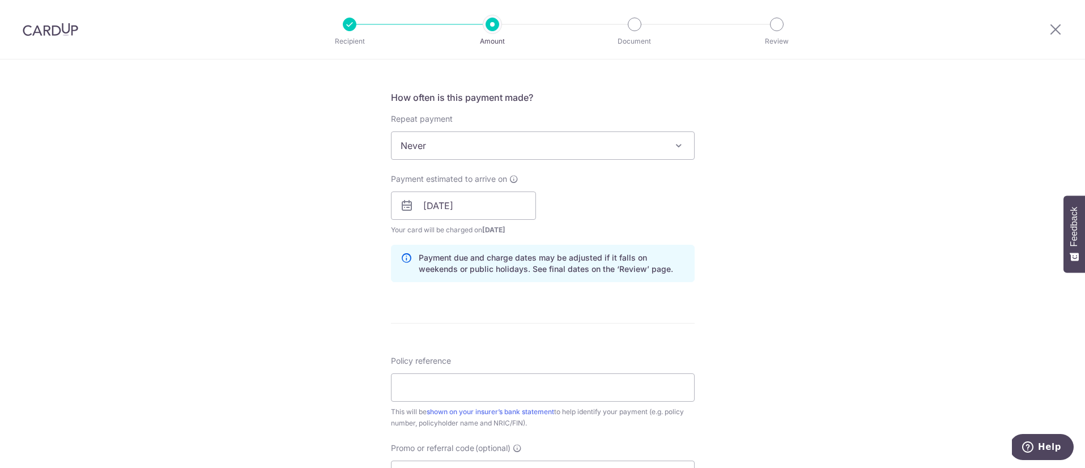
scroll to position [409, 0]
click at [582, 385] on input "Policy reference" at bounding box center [543, 386] width 304 height 28
click at [426, 386] on input "L543852870" at bounding box center [543, 386] width 304 height 28
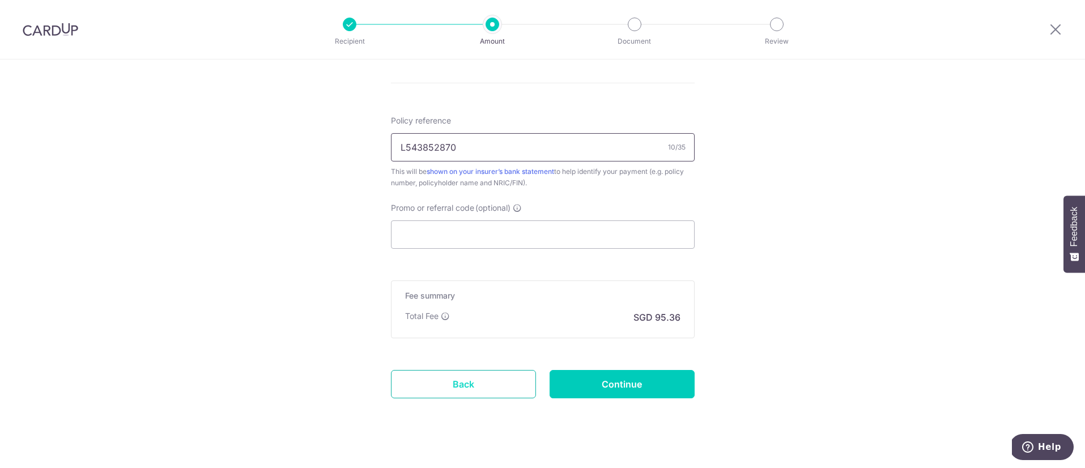
scroll to position [663, 0]
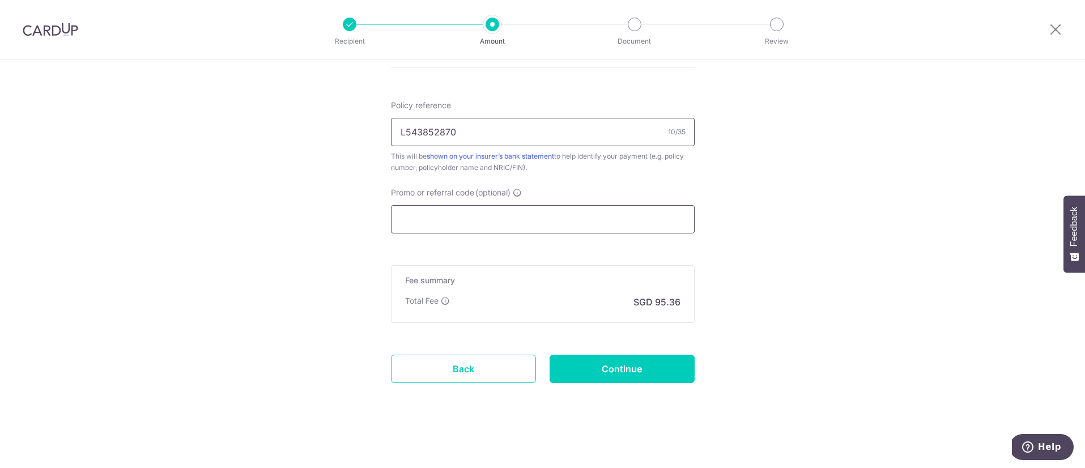
type input "L543852870"
click at [506, 222] on input "Promo or referral code (optional)" at bounding box center [543, 219] width 304 height 28
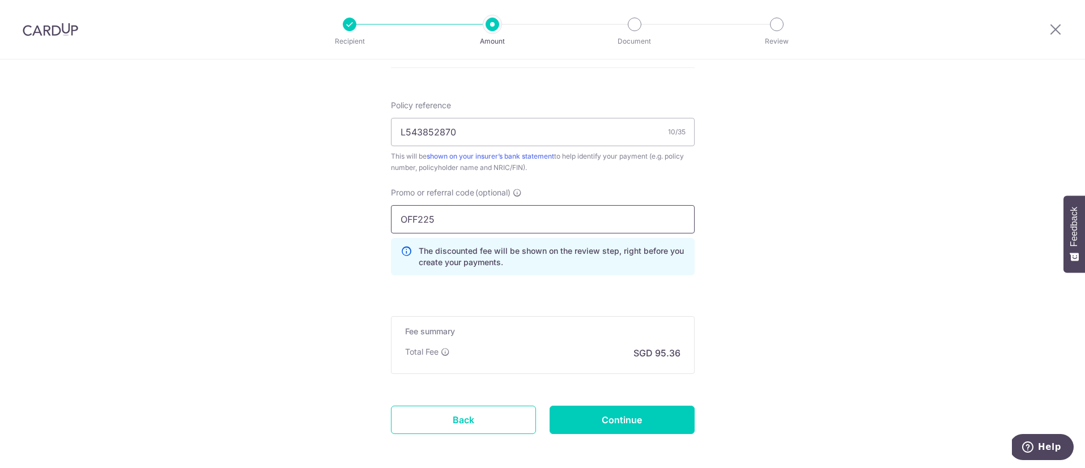
type input "OFF225"
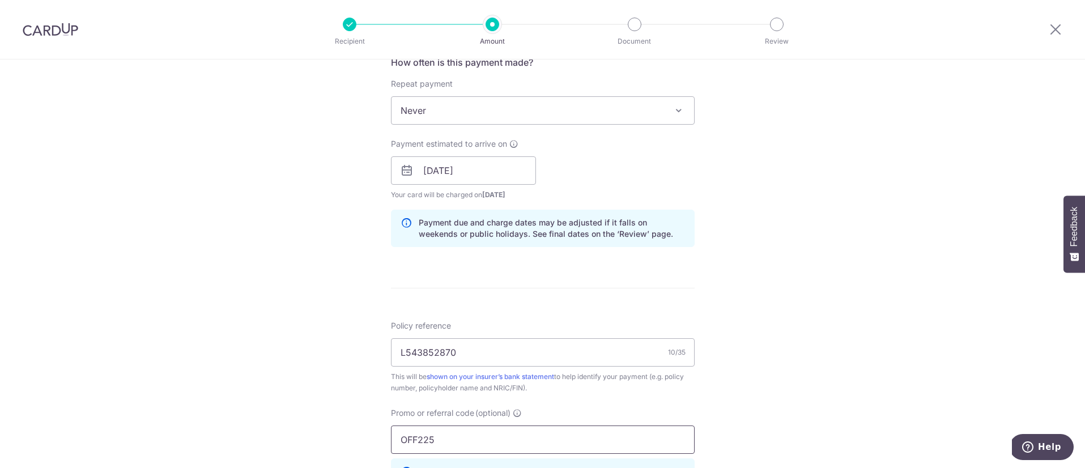
scroll to position [671, 0]
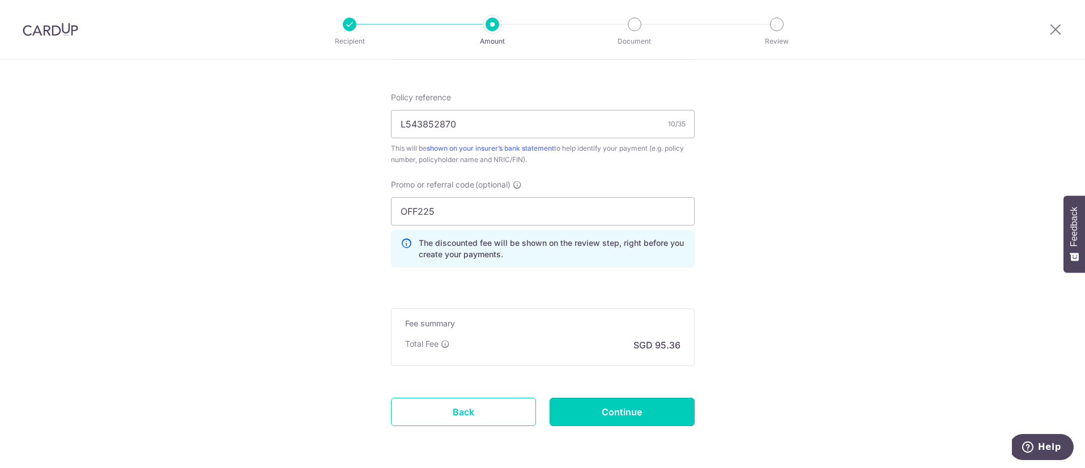
click at [631, 416] on input "Continue" at bounding box center [622, 412] width 145 height 28
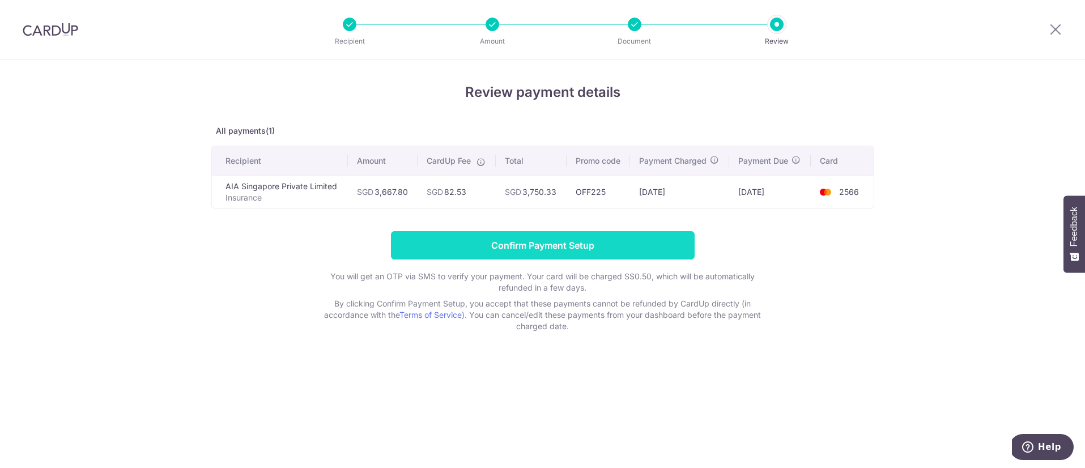
click at [574, 250] on input "Confirm Payment Setup" at bounding box center [543, 245] width 304 height 28
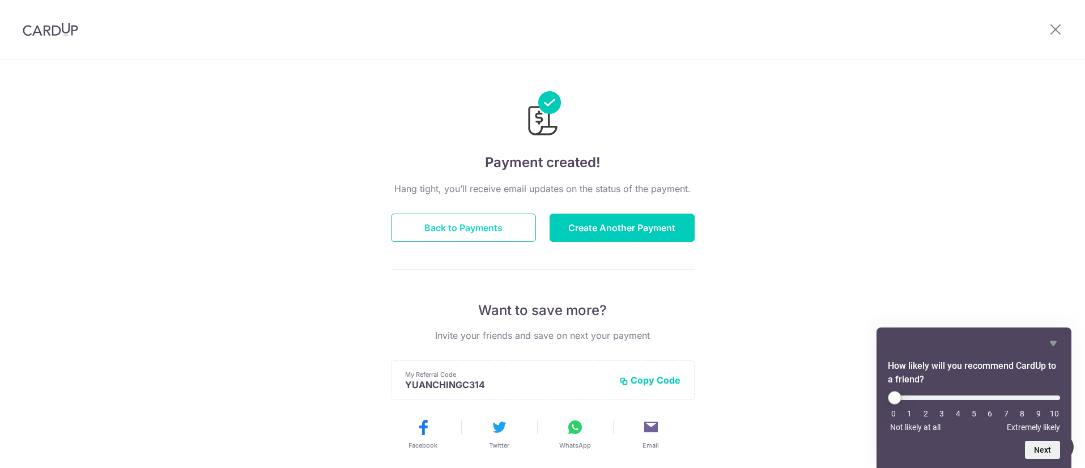
click at [504, 237] on button "Back to Payments" at bounding box center [463, 228] width 145 height 28
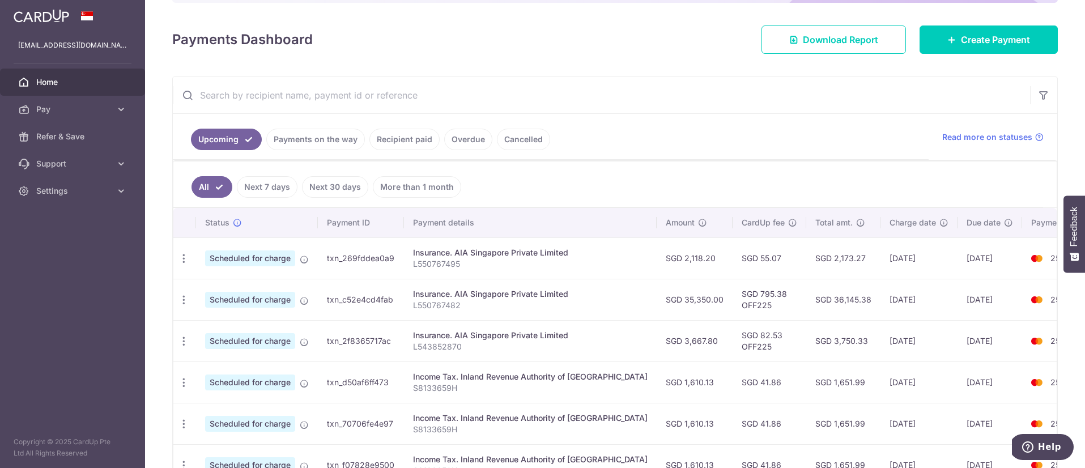
scroll to position [143, 0]
click at [183, 262] on icon "button" at bounding box center [184, 258] width 12 height 12
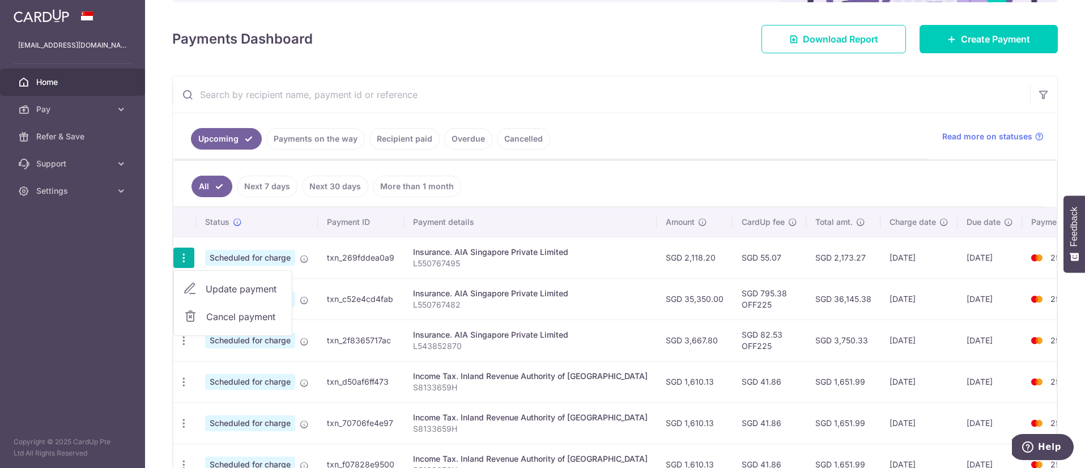
click at [215, 290] on span "Update payment" at bounding box center [244, 289] width 77 height 14
radio input "true"
type input "2,118.20"
type input "[DATE]"
type input "L550767495"
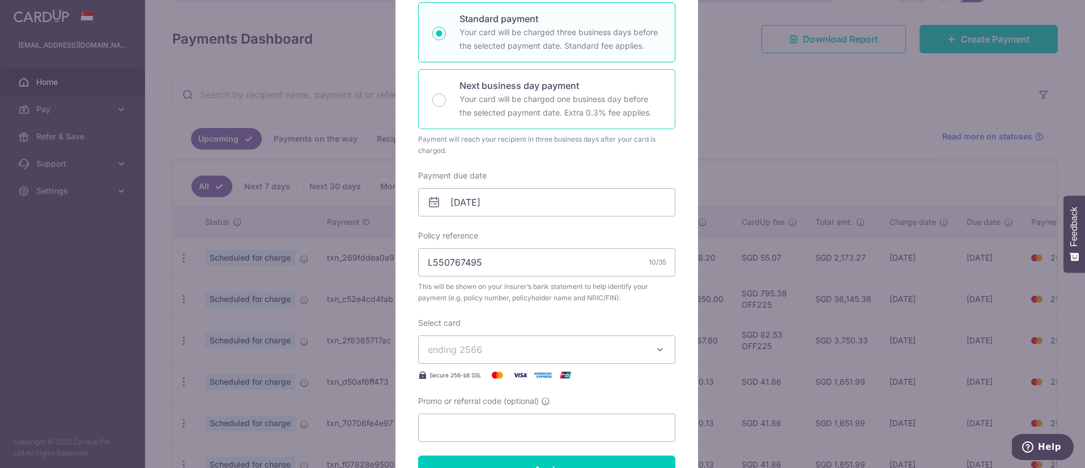
scroll to position [207, 0]
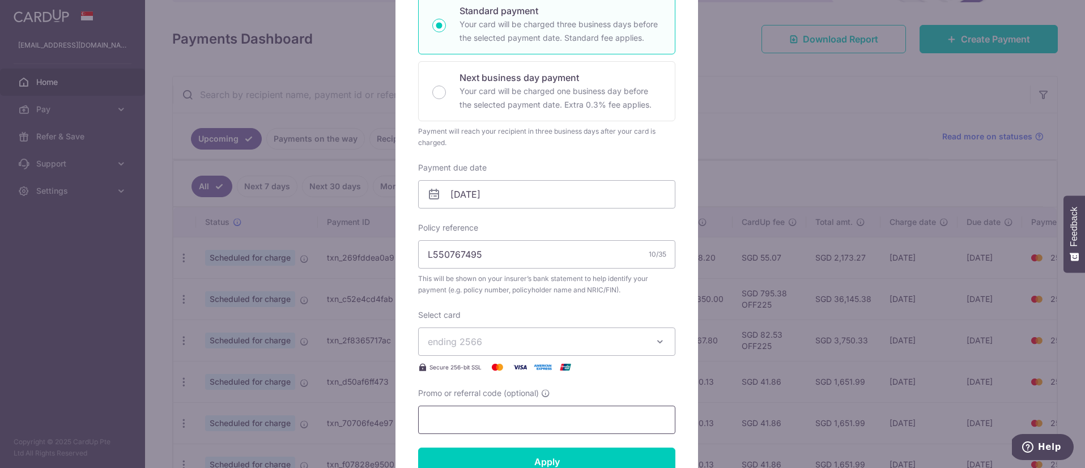
click at [542, 422] on input "Promo or referral code (optional)" at bounding box center [546, 420] width 257 height 28
type input "OFF225"
click at [579, 455] on input "Apply" at bounding box center [546, 462] width 257 height 28
type input "Successfully Applied"
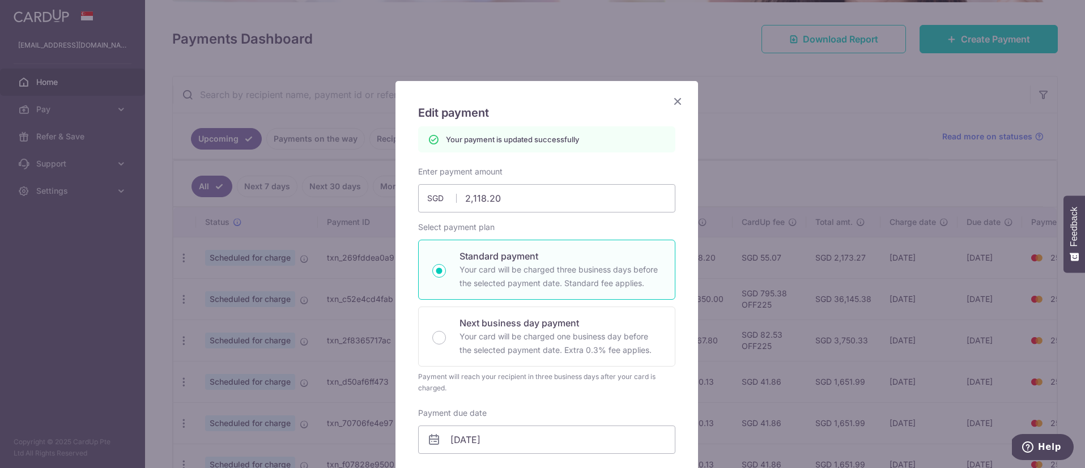
scroll to position [0, 0]
click at [675, 99] on icon "Close" at bounding box center [678, 102] width 14 height 14
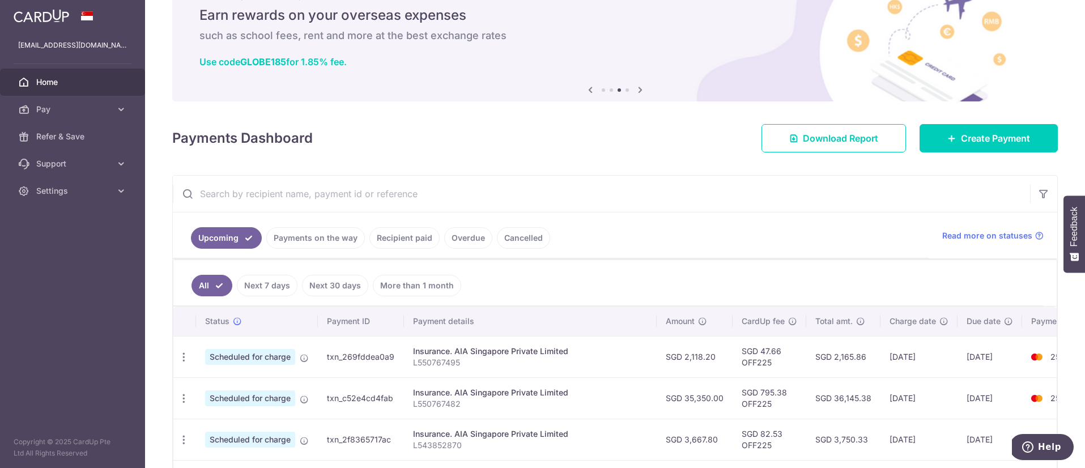
scroll to position [27, 0]
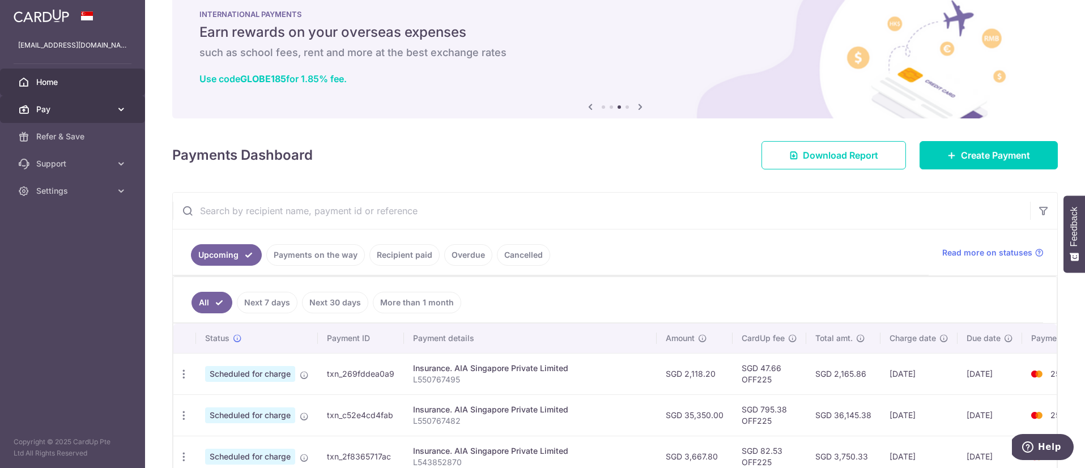
click at [118, 111] on icon at bounding box center [121, 109] width 11 height 11
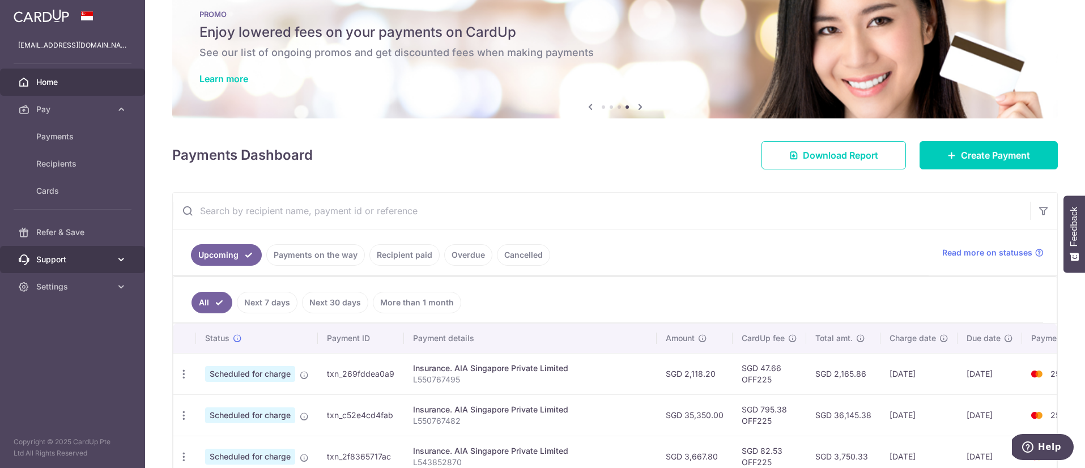
click at [121, 260] on icon at bounding box center [121, 259] width 11 height 11
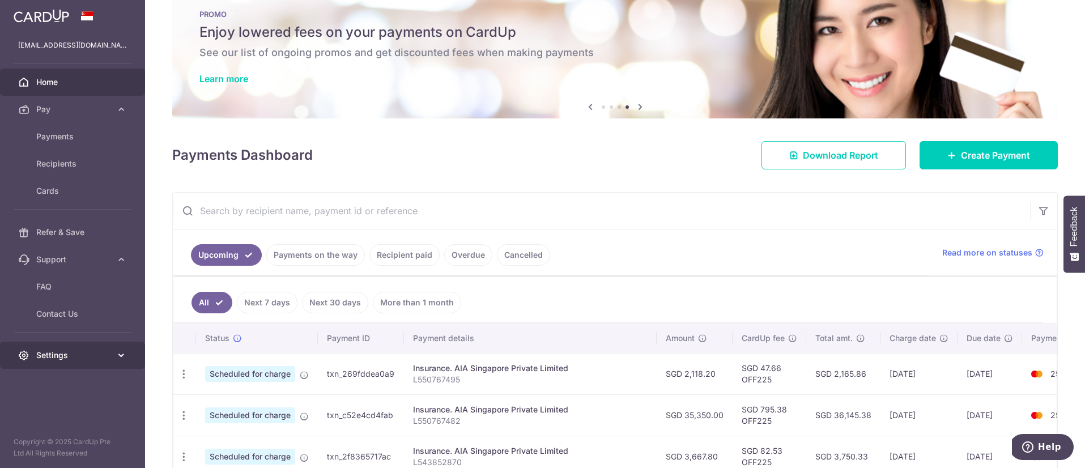
click at [120, 359] on icon at bounding box center [121, 355] width 11 height 11
